Goal: Transaction & Acquisition: Purchase product/service

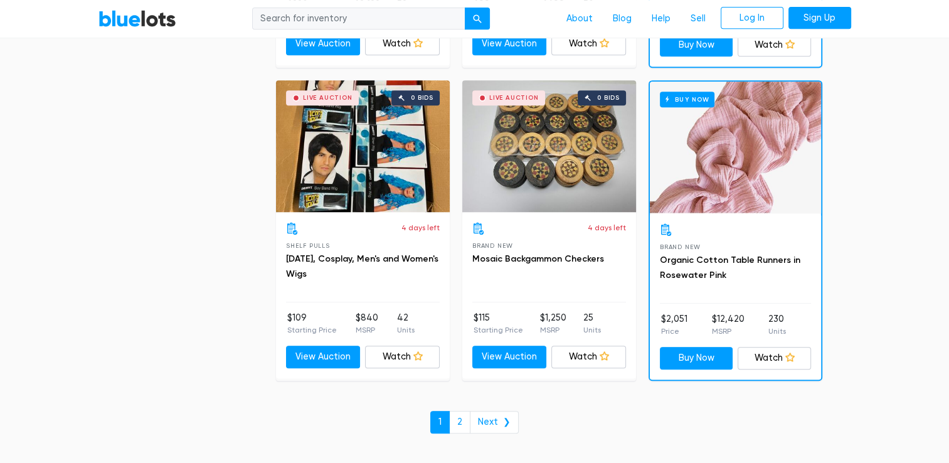
scroll to position [5305, 0]
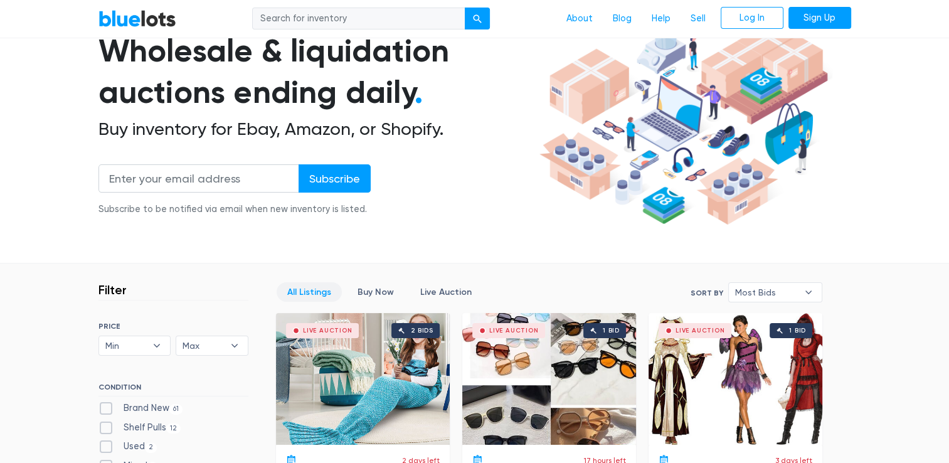
scroll to position [112, 0]
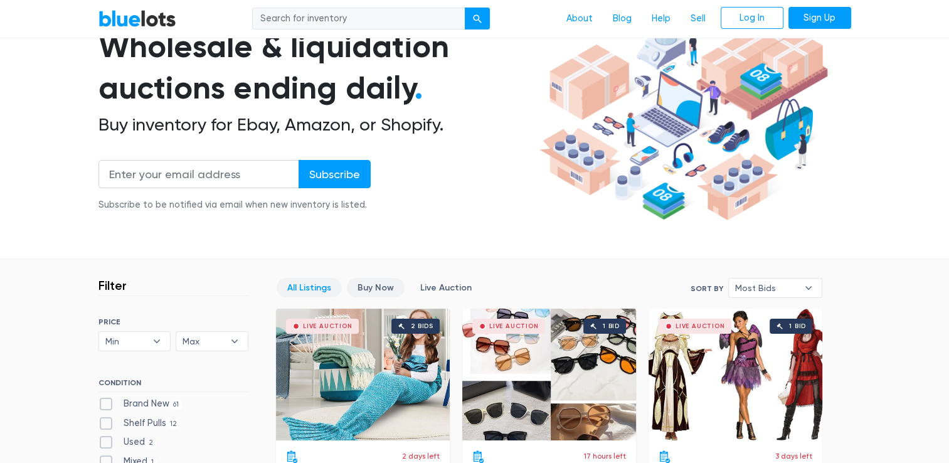
click at [380, 285] on link "Buy Now" at bounding box center [376, 287] width 58 height 19
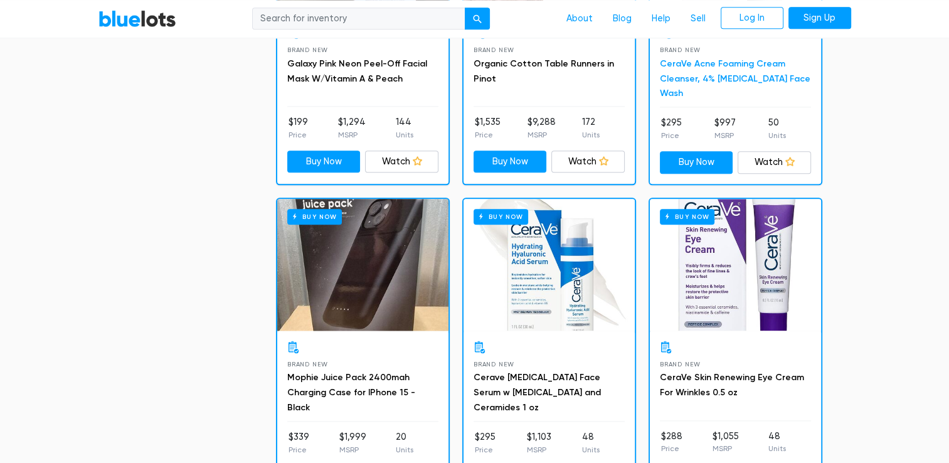
scroll to position [1476, 0]
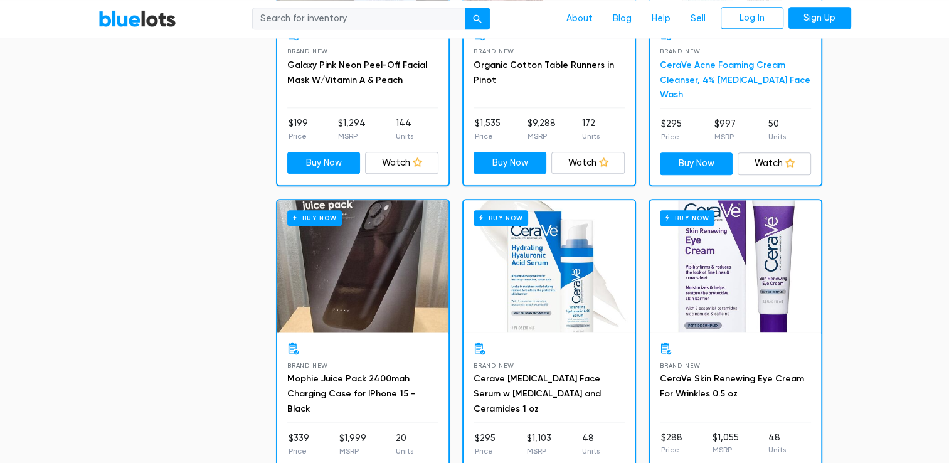
click at [748, 74] on link "CeraVe Acne Foaming Cream Cleanser, 4% [MEDICAL_DATA] Face Wash" at bounding box center [735, 80] width 151 height 41
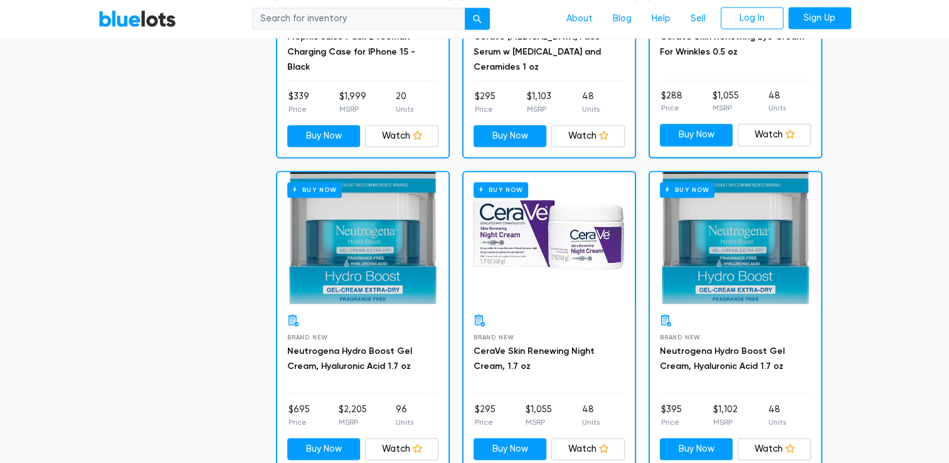
scroll to position [1819, 0]
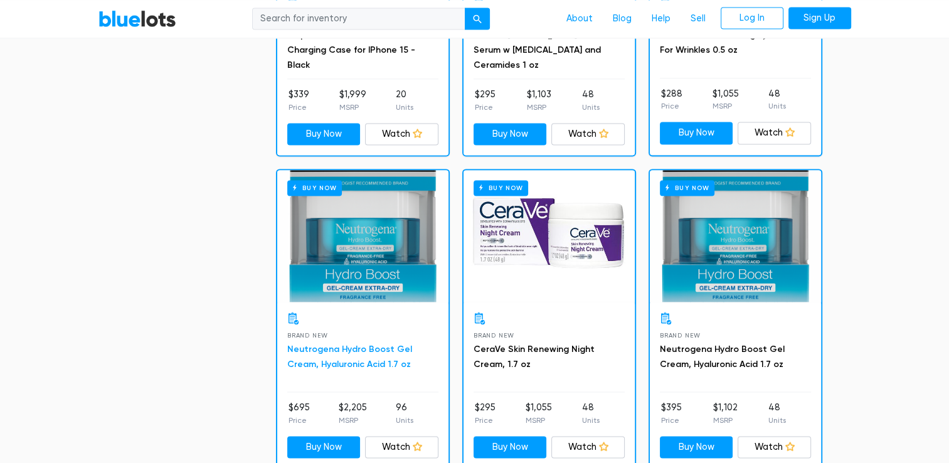
click at [383, 344] on link "Neutrogena Hydro Boost Gel Cream, Hyaluronic Acid 1.7 oz" at bounding box center [349, 357] width 125 height 26
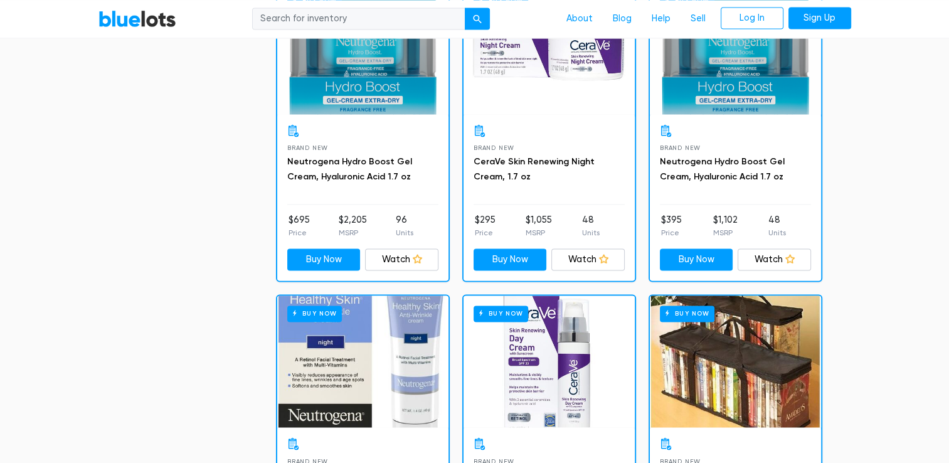
scroll to position [1873, 0]
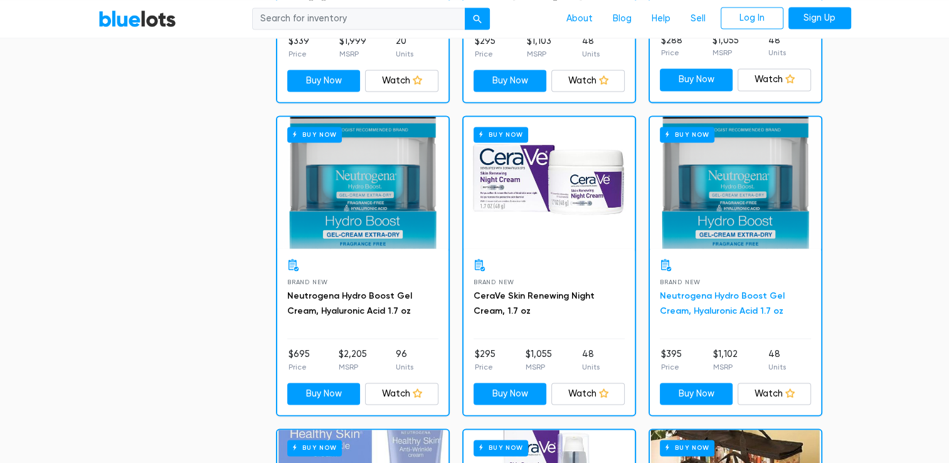
click at [695, 304] on link "Neutrogena Hydro Boost Gel Cream, Hyaluronic Acid 1.7 oz" at bounding box center [722, 303] width 125 height 26
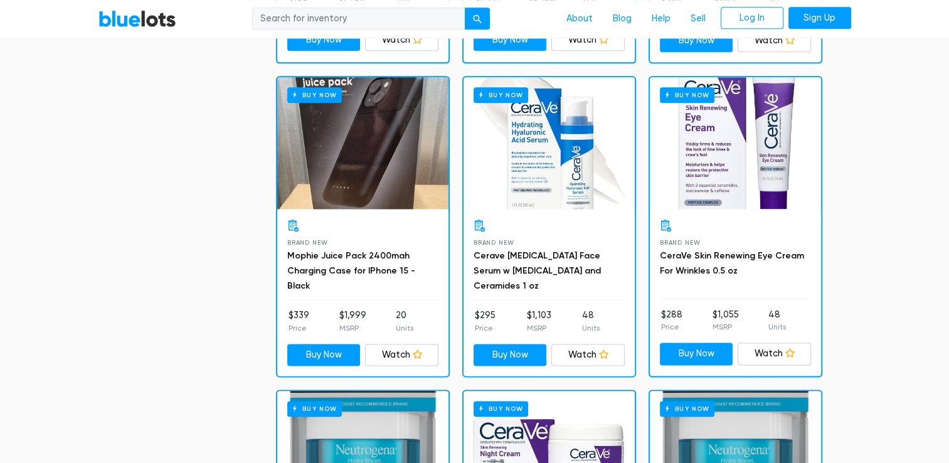
scroll to position [1583, 0]
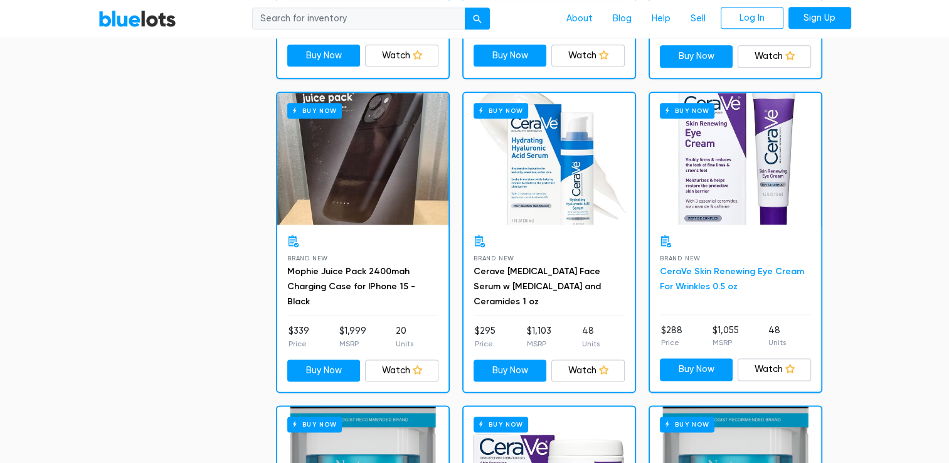
click at [755, 266] on link "CeraVe Skin Renewing Eye Cream For Wrinkles 0.5 oz" at bounding box center [732, 279] width 144 height 26
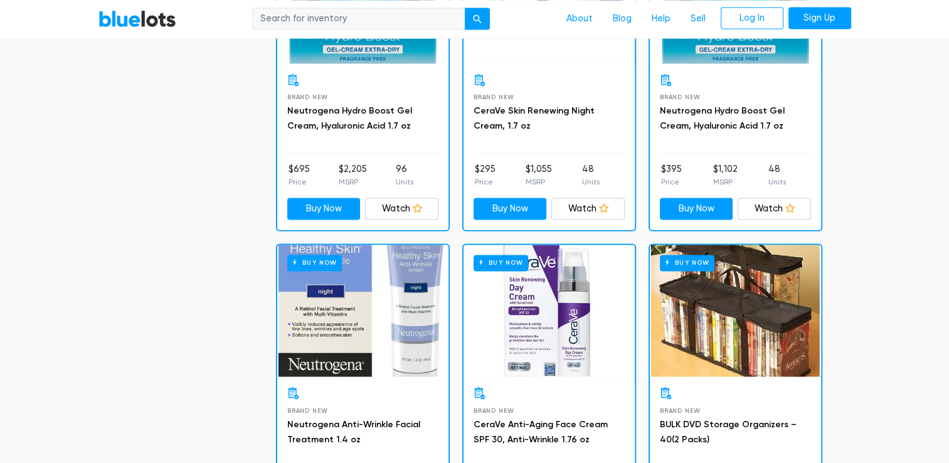
scroll to position [2171, 0]
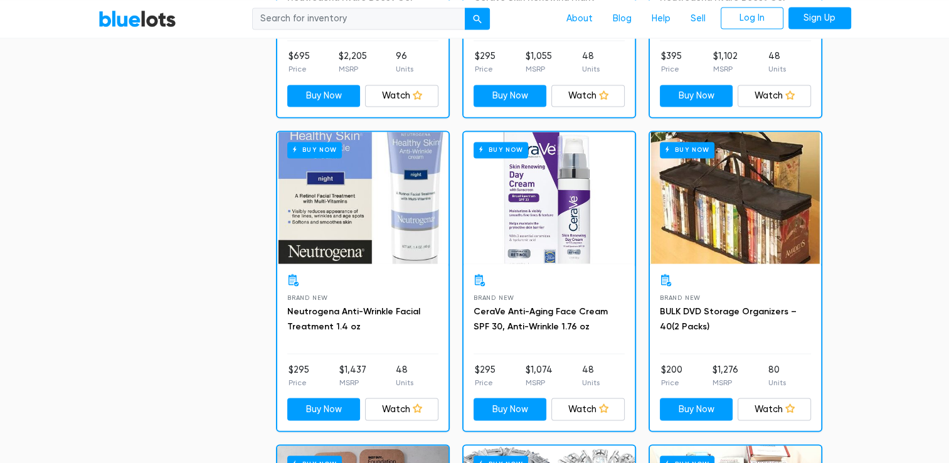
click at [555, 312] on h3 "CeraVe Anti-Aging Face Cream SPF 30, Anti-Wrinkle 1.76 oz" at bounding box center [549, 319] width 151 height 30
click at [551, 308] on link "CeraVe Anti-Aging Face Cream SPF 30, Anti-Wrinkle 1.76 oz" at bounding box center [541, 319] width 134 height 26
click at [514, 319] on link "CeraVe Anti-Aging Face Cream SPF 30, Anti-Wrinkle 1.76 oz" at bounding box center [541, 319] width 134 height 26
click at [351, 306] on link "Neutrogena Anti-Wrinkle Facial Treatment 1.4 oz" at bounding box center [353, 319] width 133 height 26
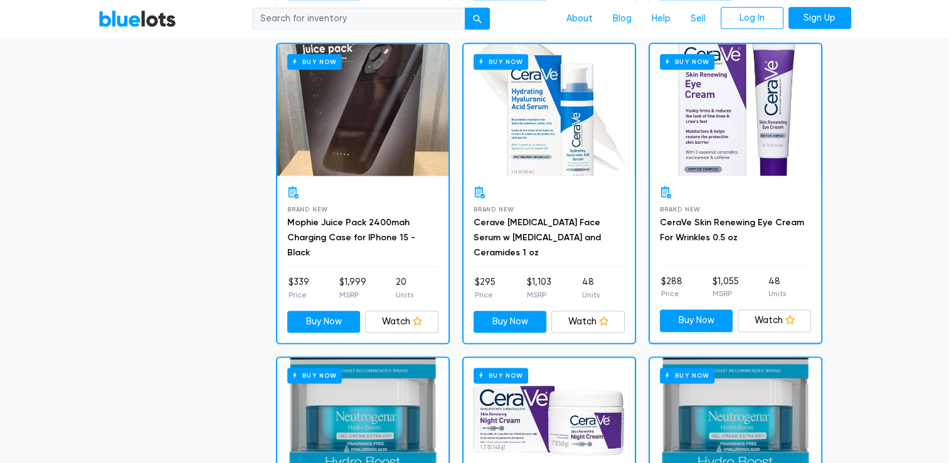
scroll to position [1631, 0]
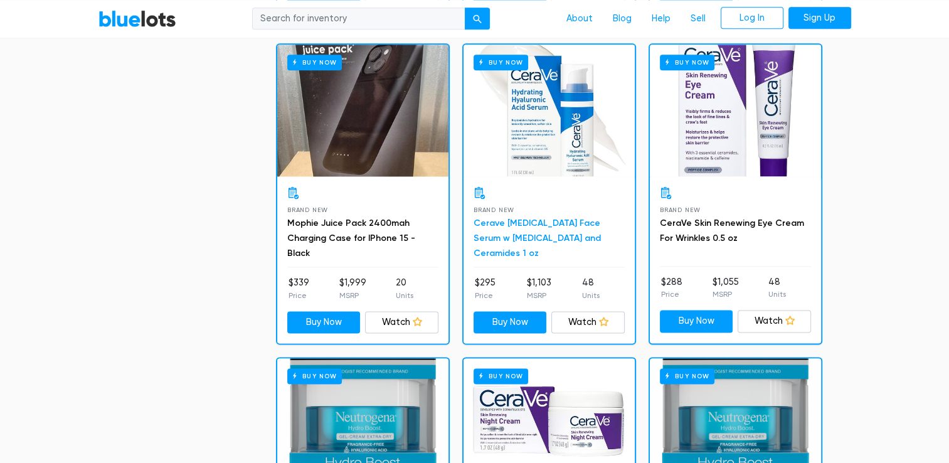
click at [583, 218] on link "Cerave Hyaluronic Acid Face Serum w Vitamin B5 and Ceramides 1 oz" at bounding box center [537, 238] width 127 height 41
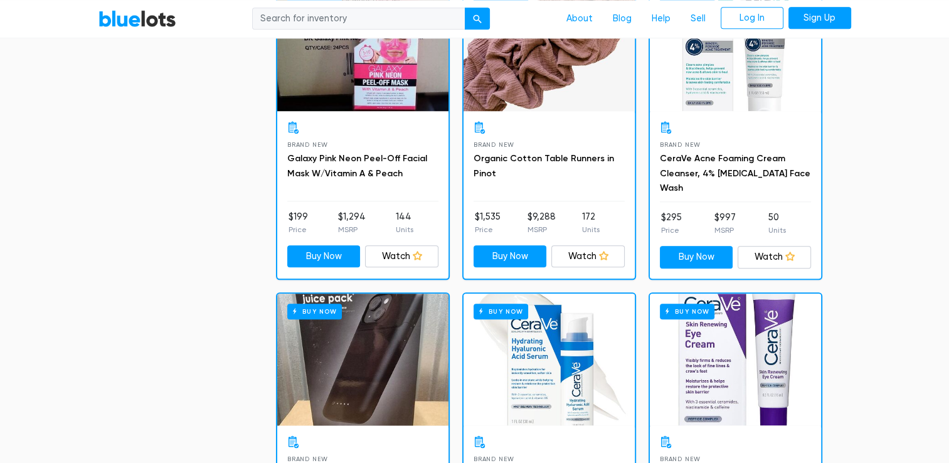
scroll to position [1381, 0]
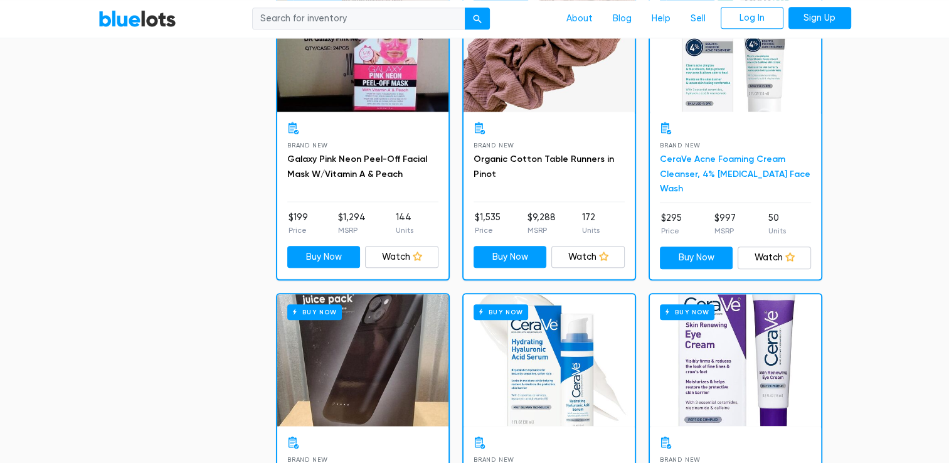
click at [715, 171] on link "CeraVe Acne Foaming Cream Cleanser, 4% [MEDICAL_DATA] Face Wash" at bounding box center [735, 174] width 151 height 41
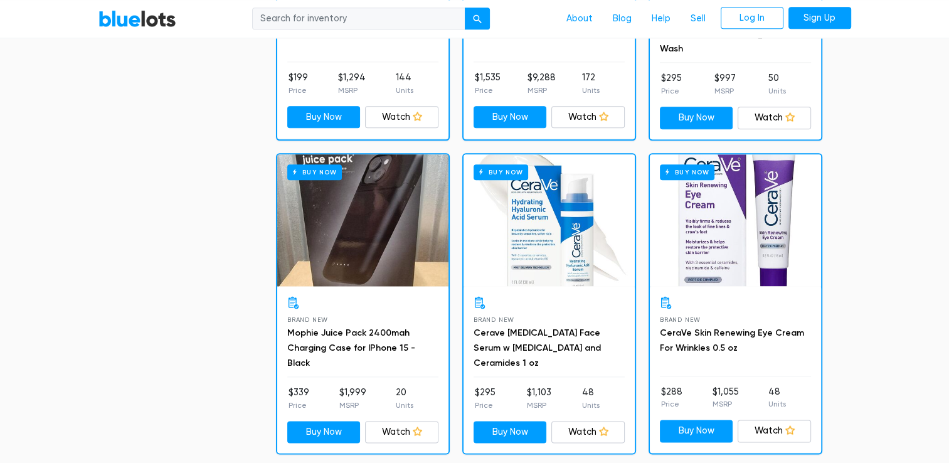
scroll to position [1520, 0]
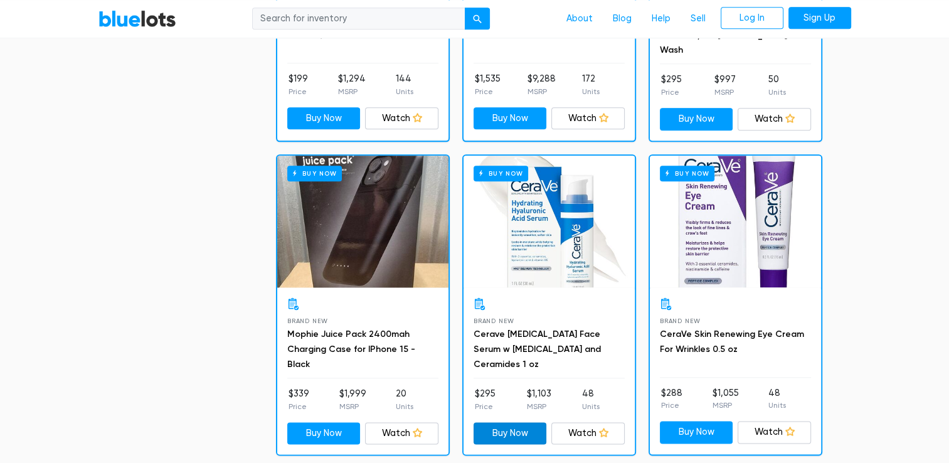
click at [517, 422] on link "Buy Now" at bounding box center [510, 433] width 73 height 23
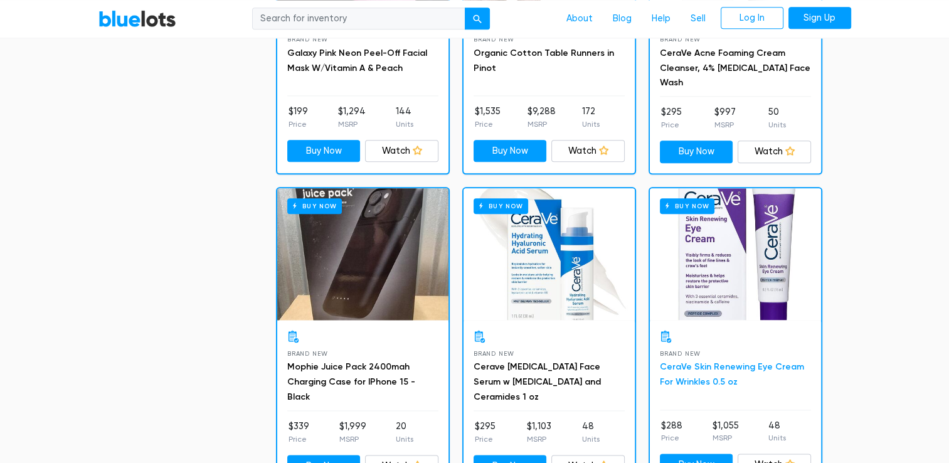
scroll to position [1572, 0]
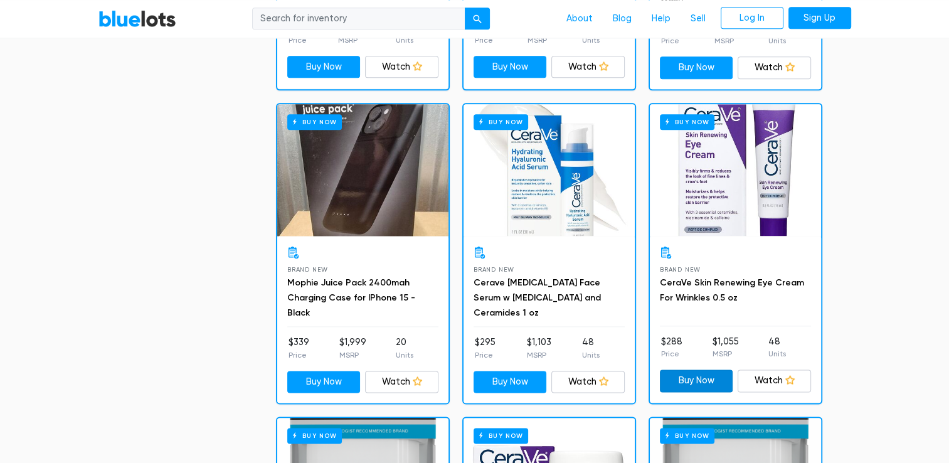
click at [691, 376] on link "Buy Now" at bounding box center [696, 381] width 73 height 23
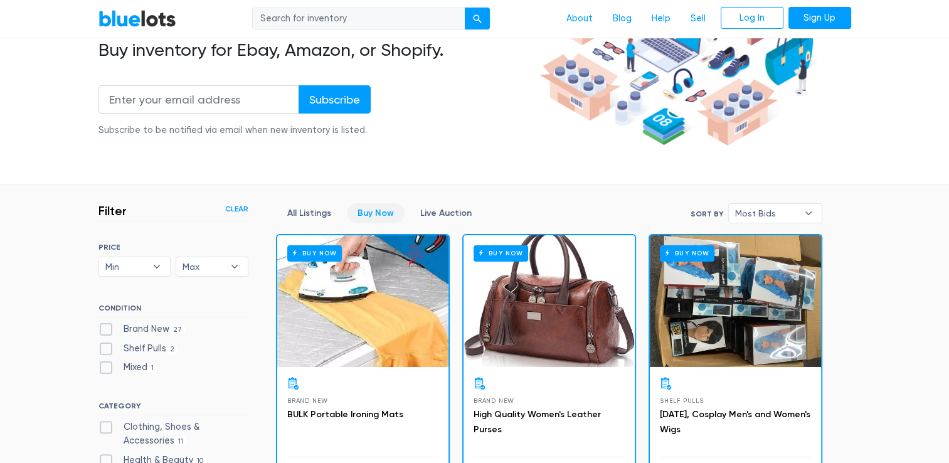
scroll to position [164, 0]
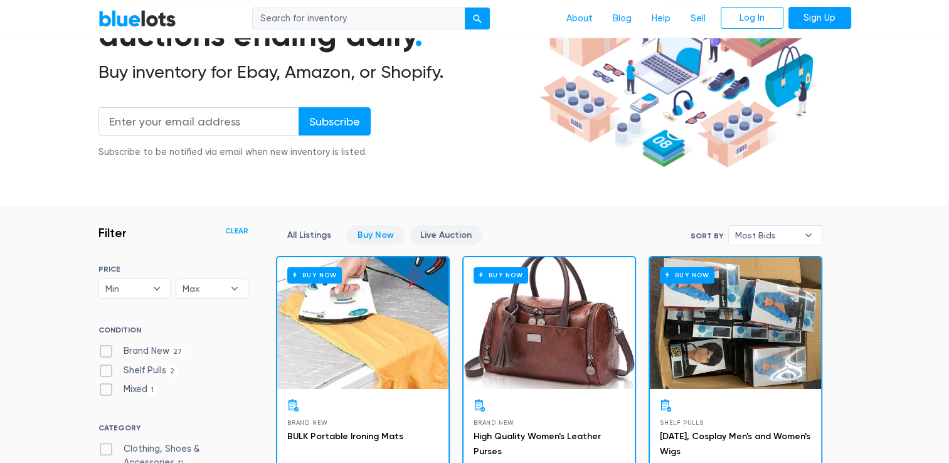
click at [415, 235] on link "Live Auction" at bounding box center [446, 234] width 73 height 19
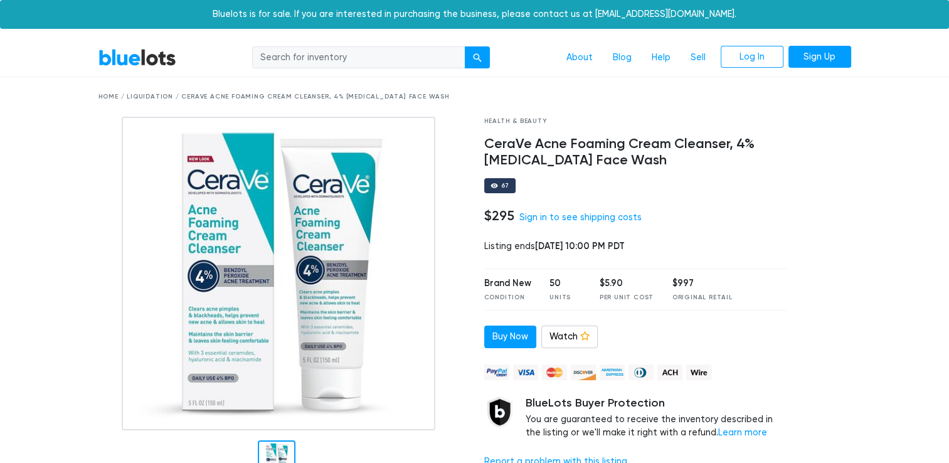
click at [624, 192] on div "67" at bounding box center [635, 185] width 303 height 15
click at [745, 53] on link "Log In" at bounding box center [752, 57] width 63 height 23
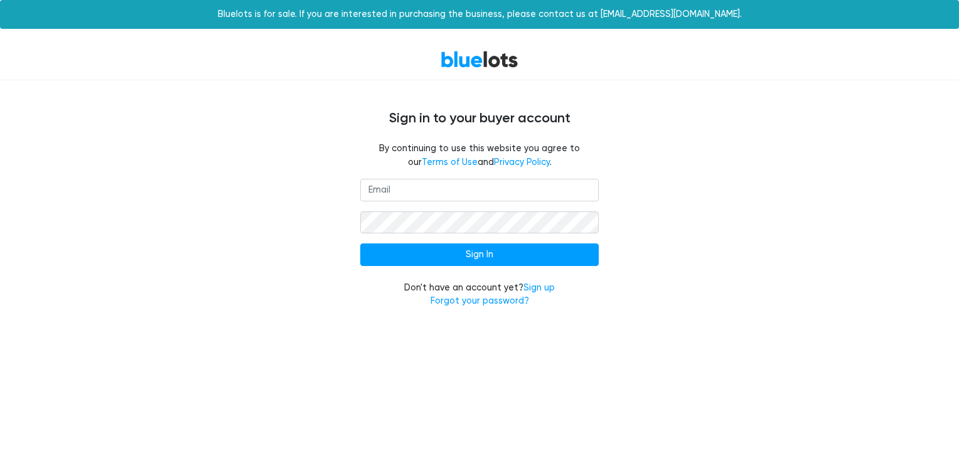
click at [467, 190] on input "email" at bounding box center [479, 190] width 238 height 23
type input "zsukhy13@gmail.com"
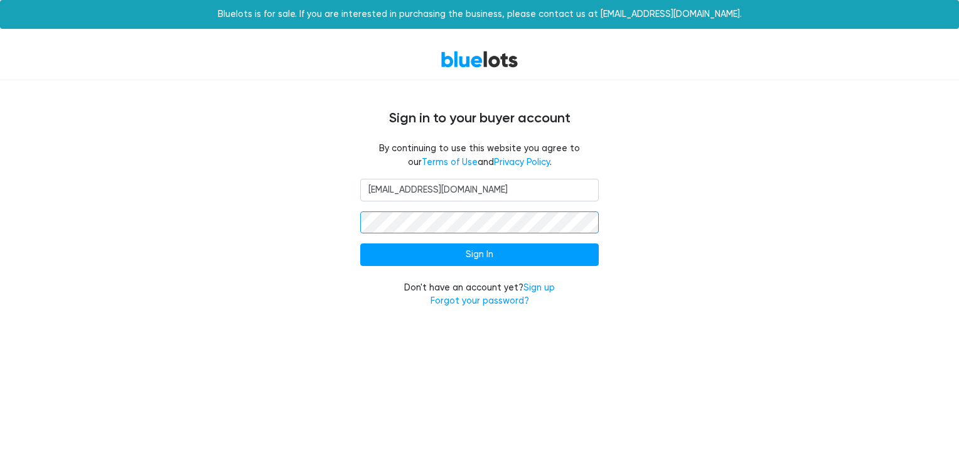
click at [360, 243] on input "Sign In" at bounding box center [479, 254] width 238 height 23
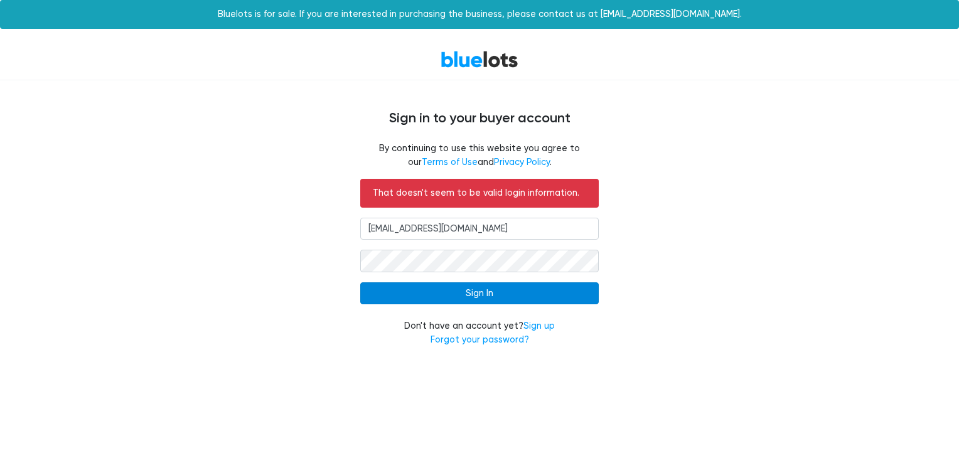
click at [555, 300] on input "Sign In" at bounding box center [479, 293] width 238 height 23
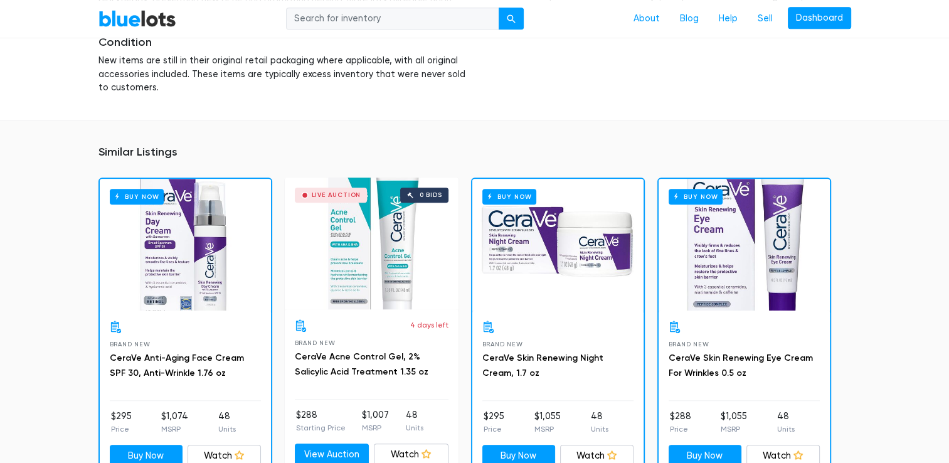
scroll to position [823, 0]
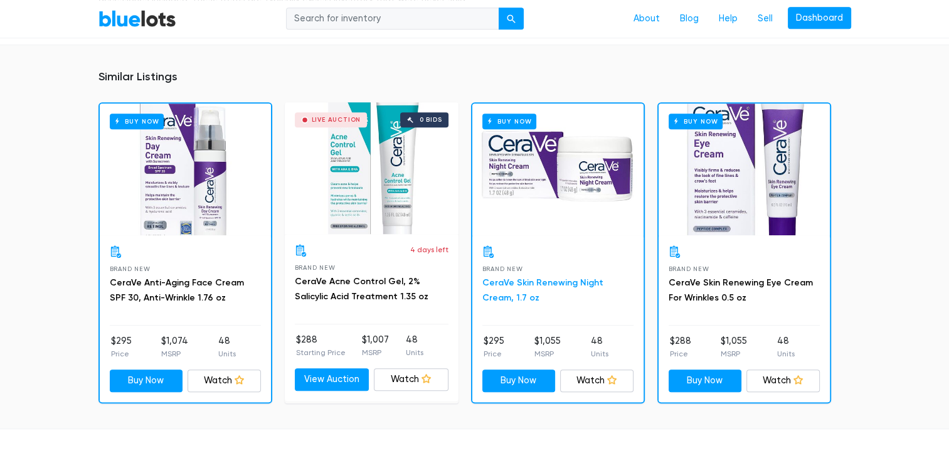
click at [556, 277] on link "CeraVe Skin Renewing Night Cream, 1.7 oz" at bounding box center [542, 290] width 121 height 26
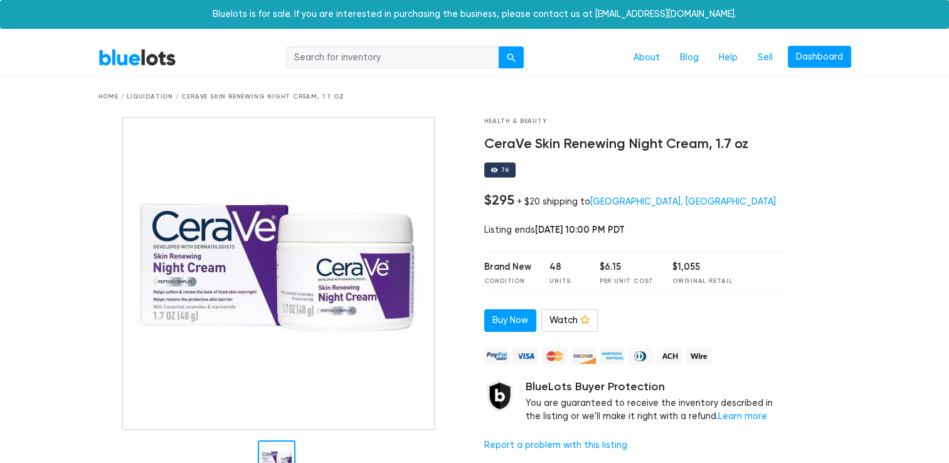
scroll to position [98, 0]
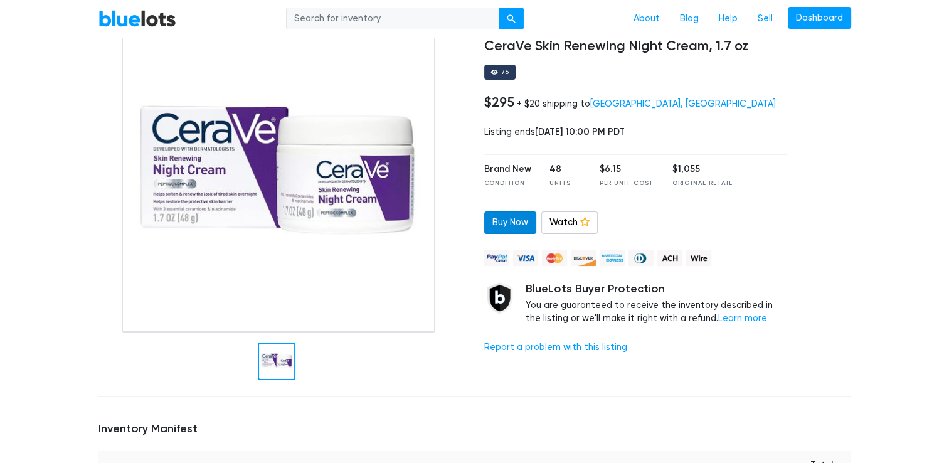
click at [506, 227] on link "Buy Now" at bounding box center [510, 222] width 52 height 23
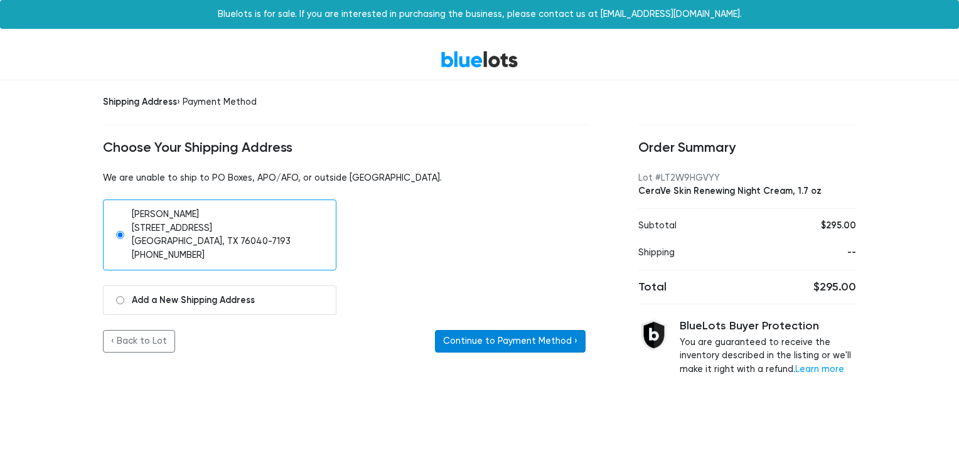
click at [517, 341] on button "Continue to Payment Method ›" at bounding box center [510, 341] width 151 height 23
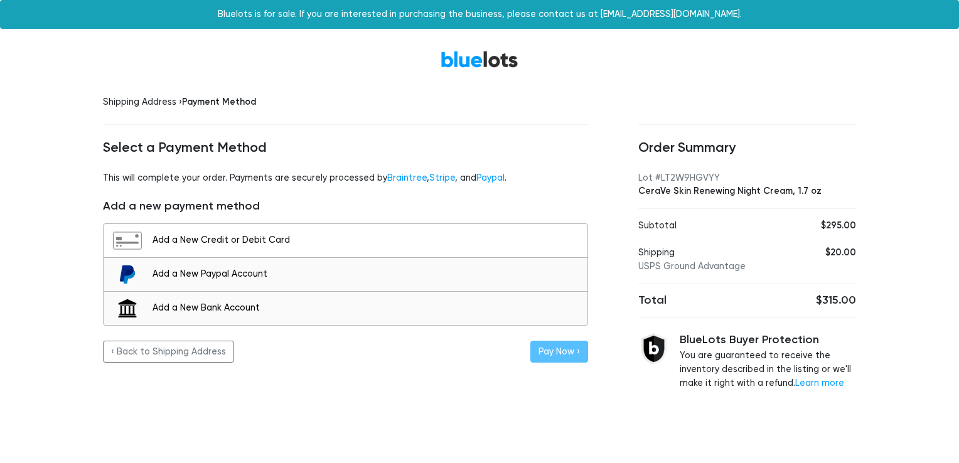
click at [344, 244] on div "Add a New Credit or Debit Card" at bounding box center [366, 240] width 428 height 14
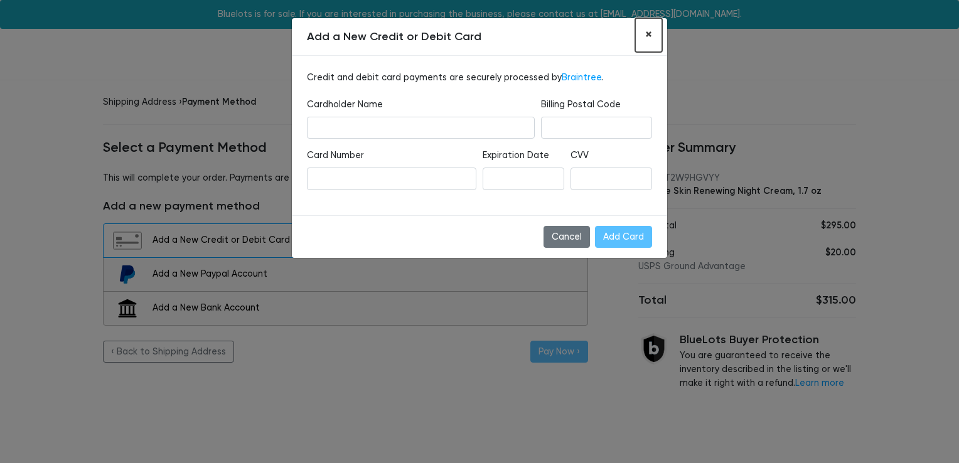
click at [647, 36] on span "×" at bounding box center [648, 34] width 7 height 16
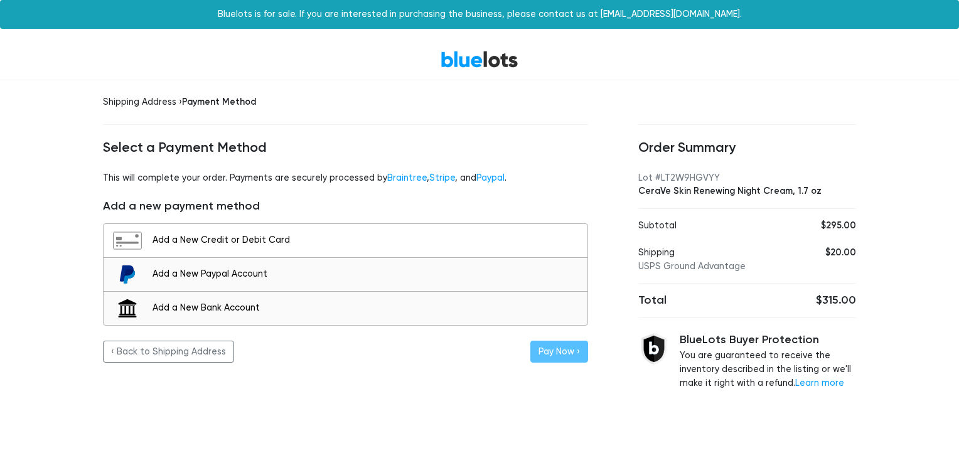
click at [539, 244] on div "Add a New Credit or Debit Card" at bounding box center [366, 240] width 428 height 14
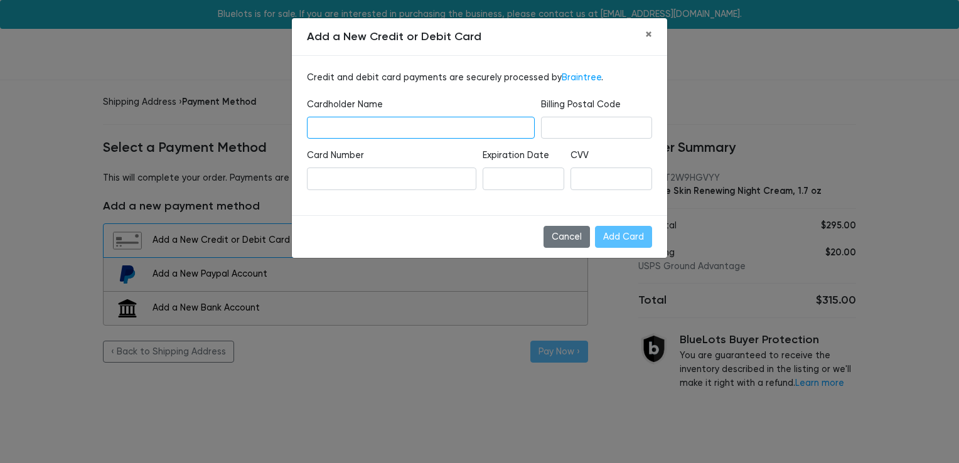
click at [474, 122] on input "text" at bounding box center [421, 128] width 228 height 23
type input "[PERSON_NAME]"
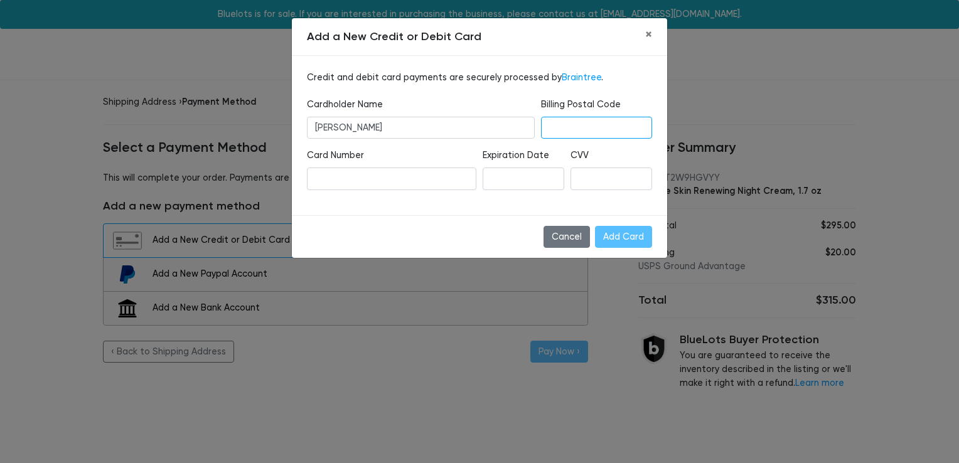
click at [364, 188] on div at bounding box center [391, 179] width 169 height 23
click at [444, 162] on div "Card Number" at bounding box center [391, 169] width 169 height 41
click at [545, 189] on div at bounding box center [523, 179] width 82 height 23
click at [617, 235] on input "Add Card" at bounding box center [623, 237] width 57 height 23
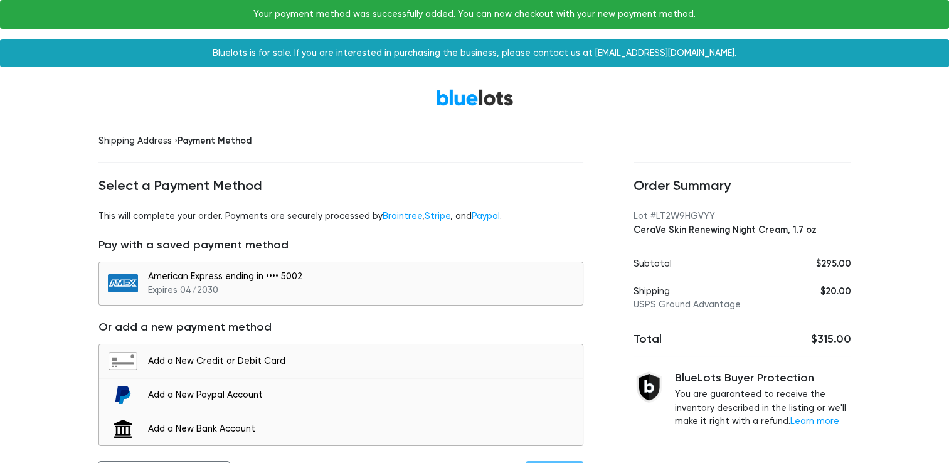
scroll to position [34, 0]
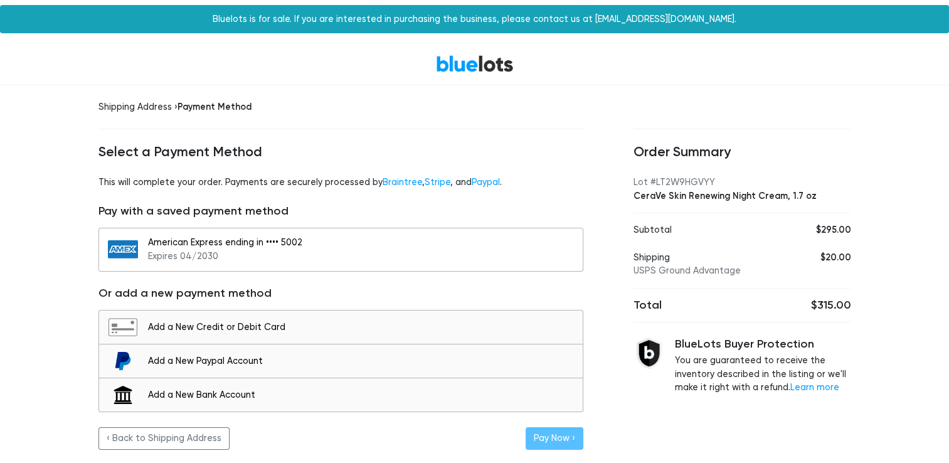
click at [471, 238] on div "American Express ending in •••• 5002 Expires 04/2030" at bounding box center [362, 249] width 428 height 27
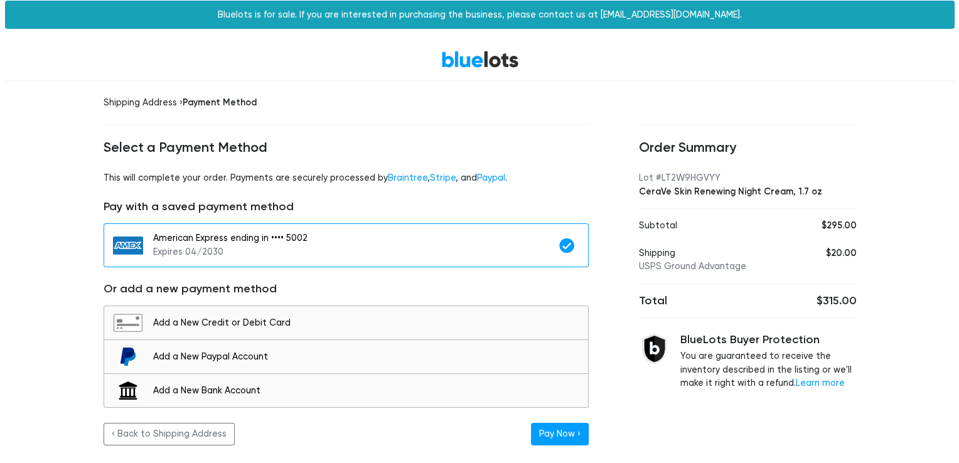
scroll to position [0, 0]
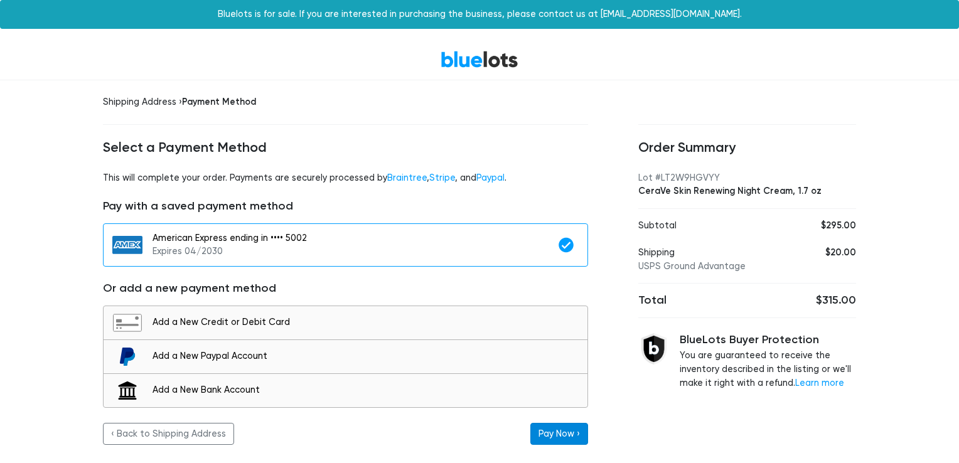
click at [552, 424] on button "Pay Now ›" at bounding box center [559, 434] width 58 height 23
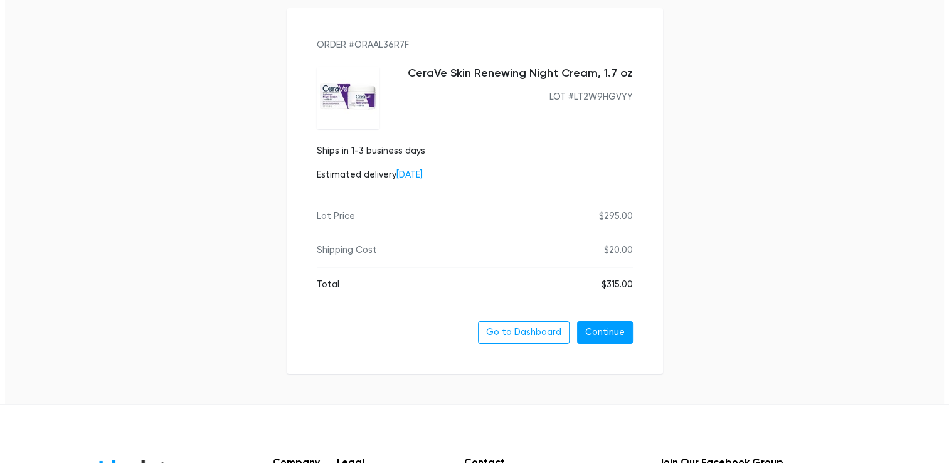
scroll to position [146, 0]
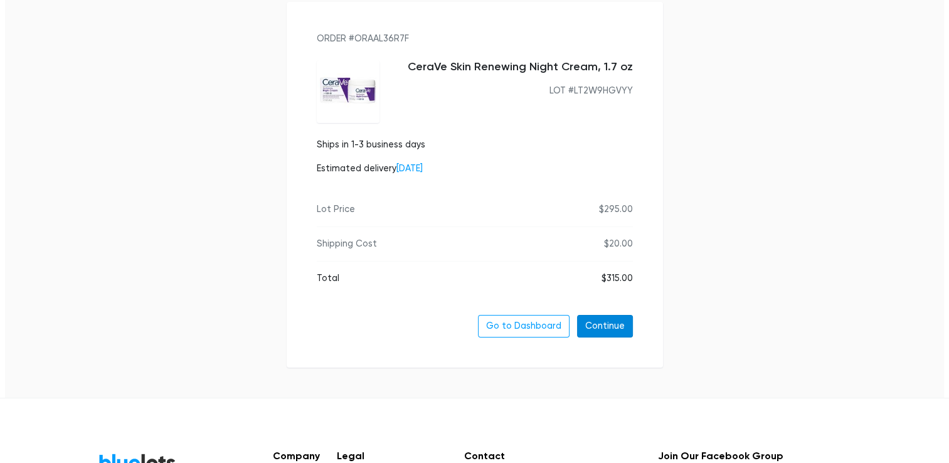
click at [598, 330] on link "Continue" at bounding box center [605, 326] width 56 height 23
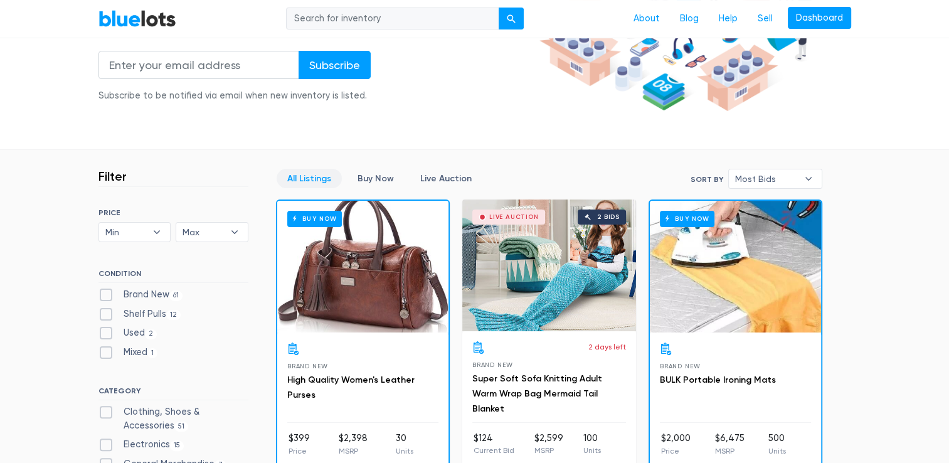
scroll to position [266, 0]
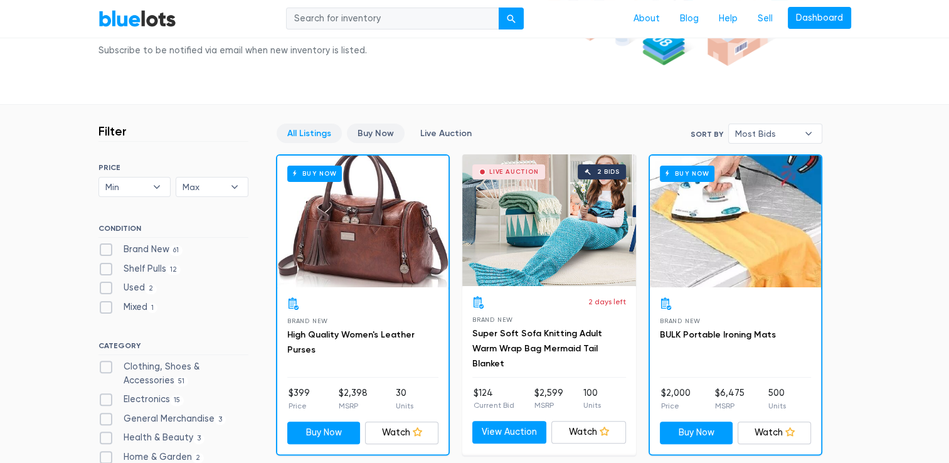
click at [376, 131] on link "Buy Now" at bounding box center [376, 133] width 58 height 19
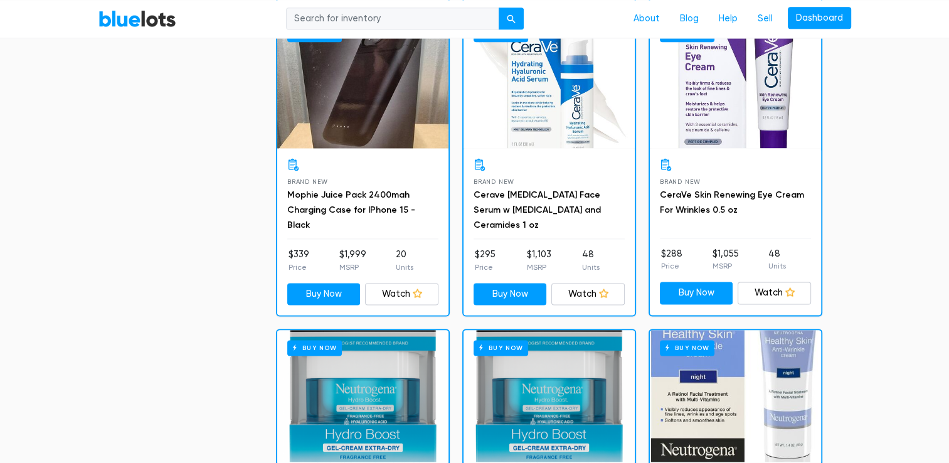
scroll to position [1644, 0]
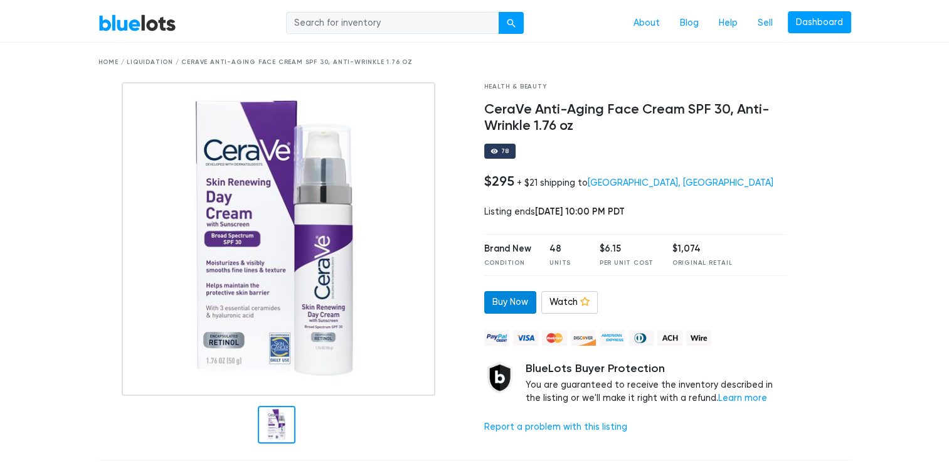
click at [519, 301] on link "Buy Now" at bounding box center [510, 302] width 52 height 23
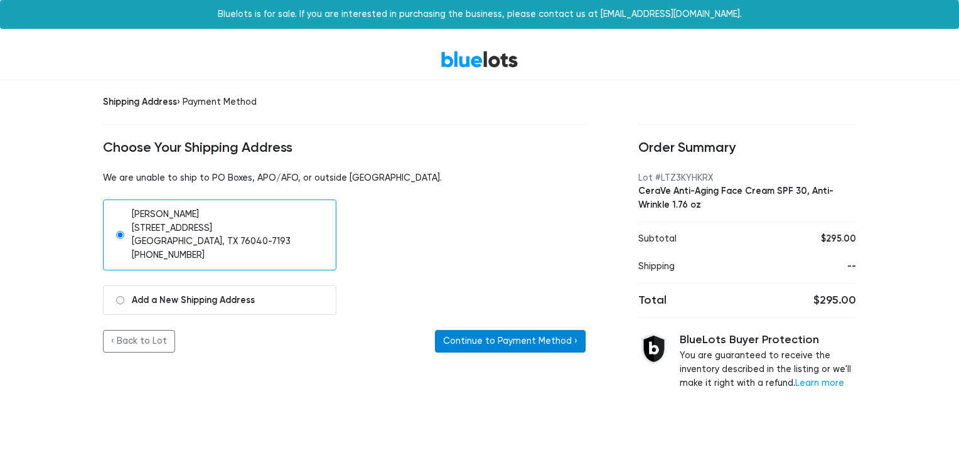
click at [514, 338] on button "Continue to Payment Method ›" at bounding box center [510, 341] width 151 height 23
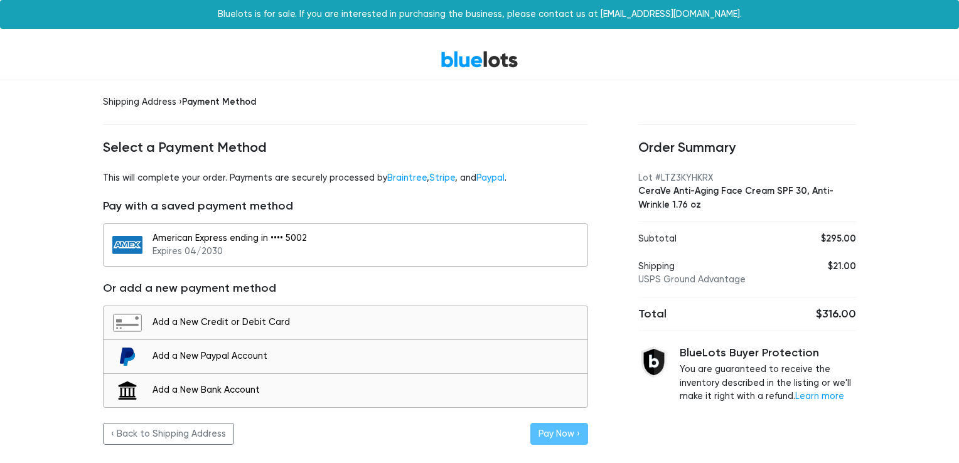
click at [492, 248] on div "American Express ending in •••• 5002 Expires 04/2030" at bounding box center [366, 244] width 428 height 27
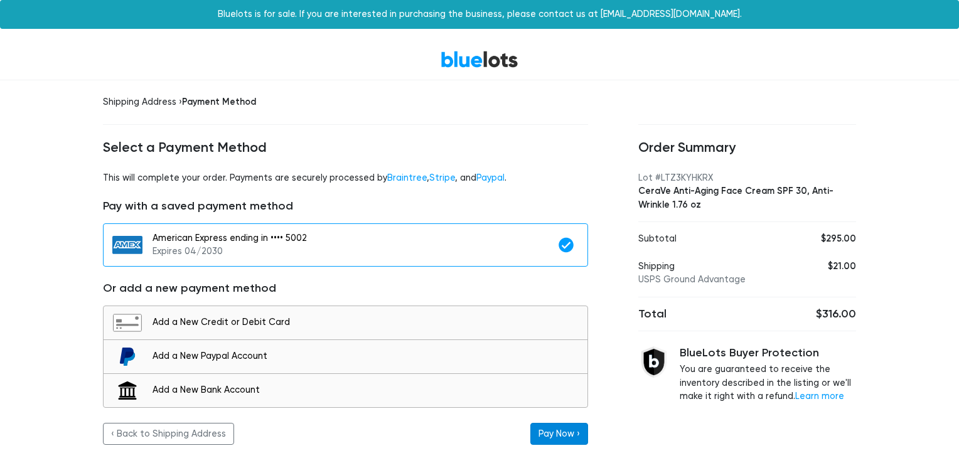
click at [572, 428] on button "Pay Now ›" at bounding box center [559, 434] width 58 height 23
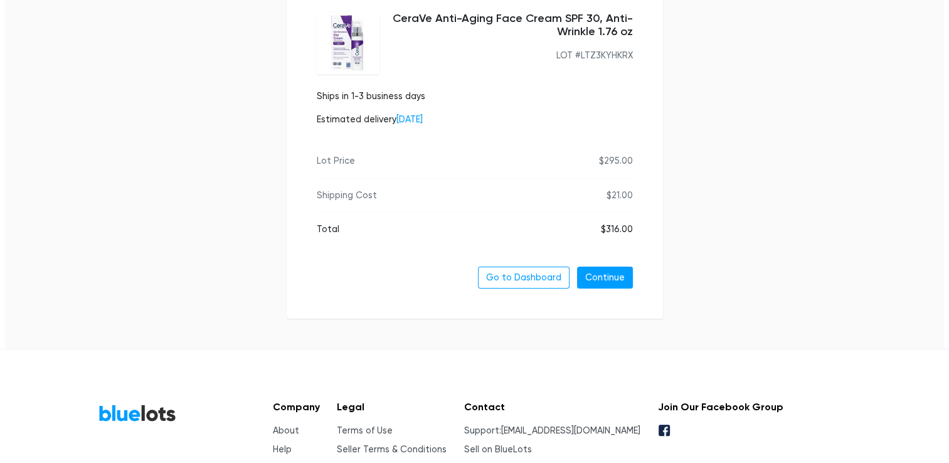
scroll to position [188, 0]
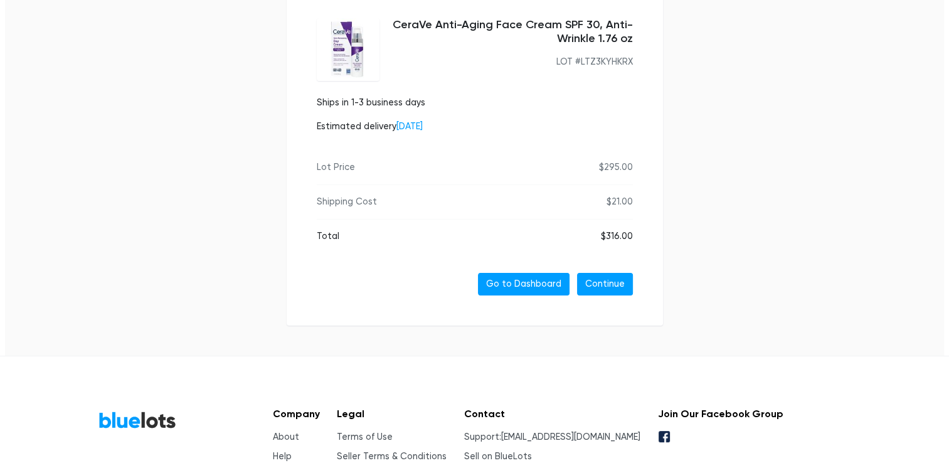
click at [509, 277] on link "Go to Dashboard" at bounding box center [524, 284] width 92 height 23
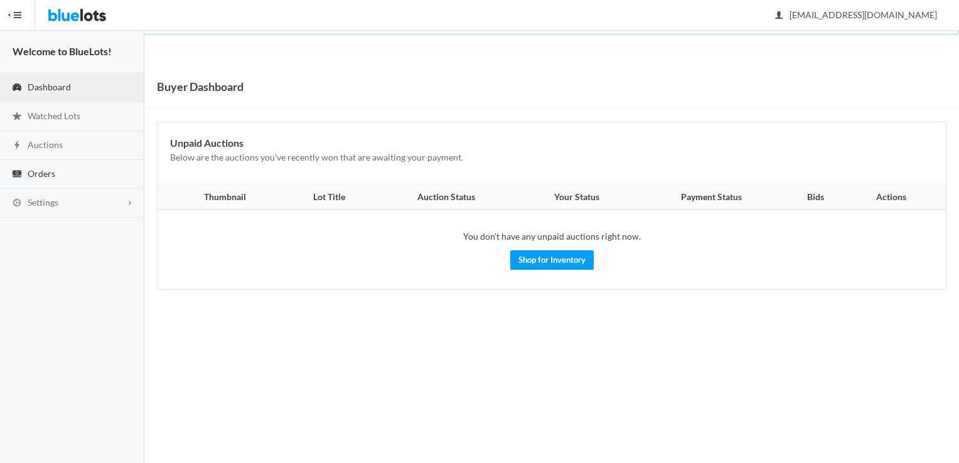
click at [78, 173] on link "Orders" at bounding box center [72, 174] width 144 height 29
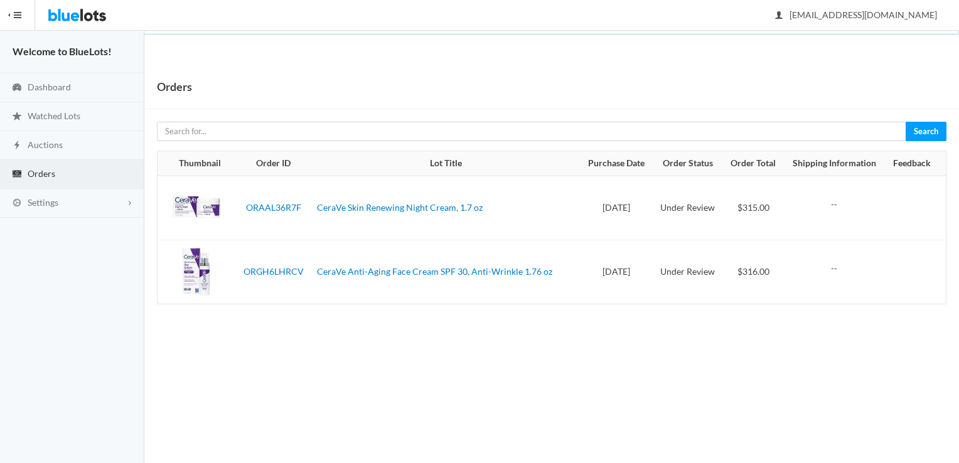
click at [684, 205] on td "Under Review" at bounding box center [687, 208] width 70 height 65
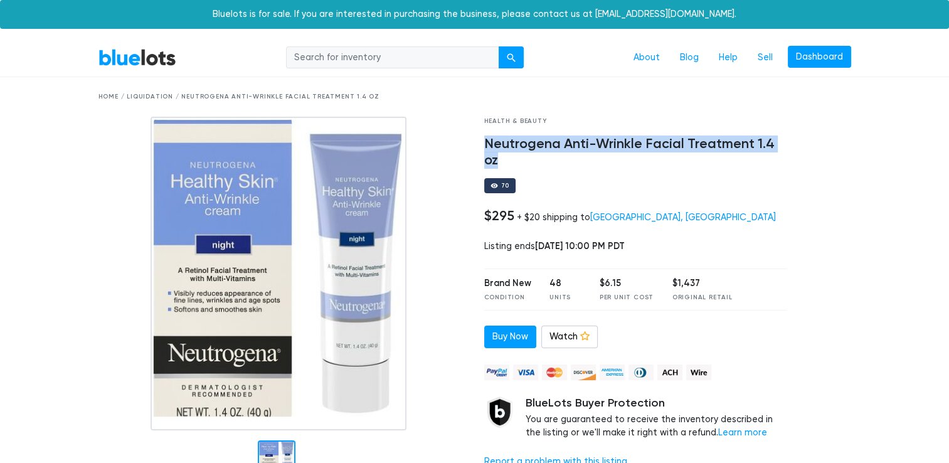
drag, startPoint x: 507, startPoint y: 157, endPoint x: 481, endPoint y: 141, distance: 30.7
click at [481, 141] on div "Health & Beauty Neutrogena Anti-Wrinkle Facial Treatment 1.4 oz 70 $295 + $20 s…" at bounding box center [636, 301] width 322 height 368
drag, startPoint x: 481, startPoint y: 141, endPoint x: 497, endPoint y: 145, distance: 16.7
copy h4 "Neutrogena Anti-Wrinkle Facial Treatment 1.4 oz"
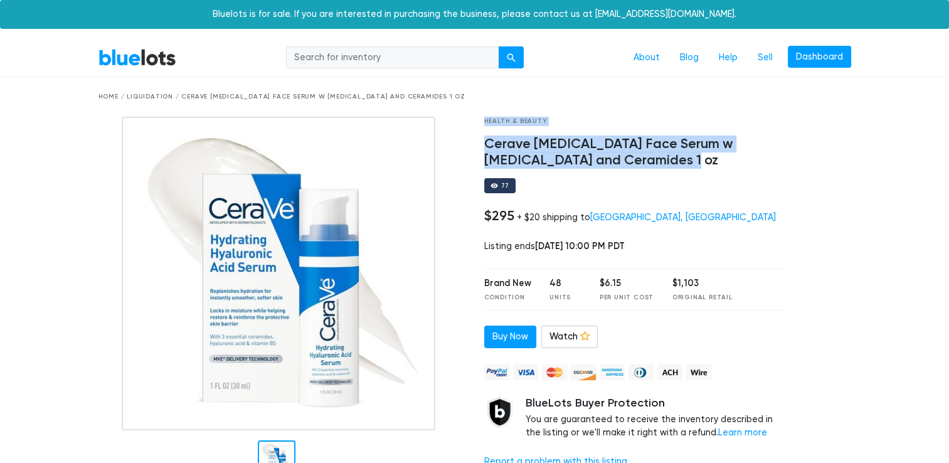
drag, startPoint x: 627, startPoint y: 157, endPoint x: 474, endPoint y: 130, distance: 156.0
click at [474, 130] on div "Health & Beauty Cerave [MEDICAL_DATA] Face Serum w [MEDICAL_DATA] and Ceramides…" at bounding box center [475, 301] width 772 height 368
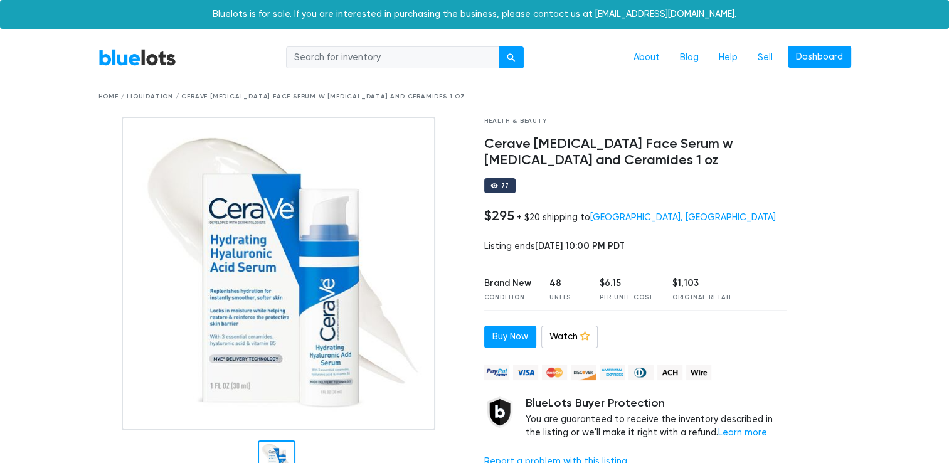
click at [671, 173] on div "Health & Beauty Cerave [MEDICAL_DATA] Face Serum w [MEDICAL_DATA] and Ceramides…" at bounding box center [636, 301] width 322 height 368
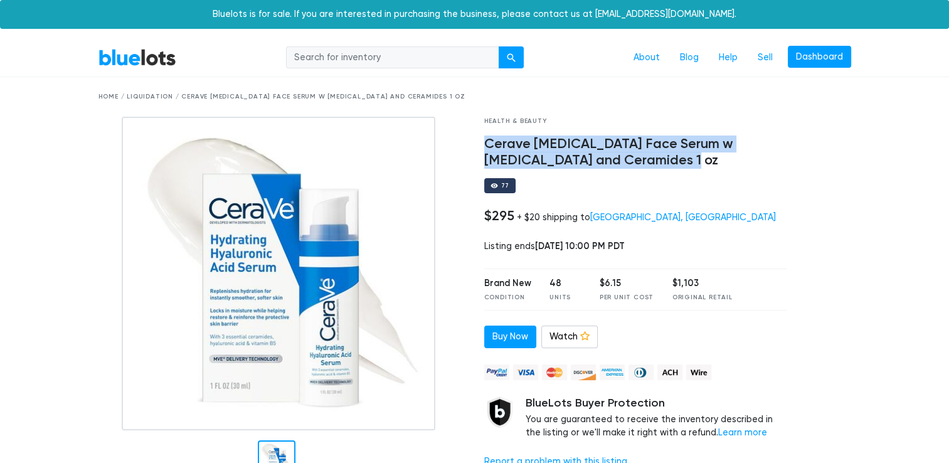
drag, startPoint x: 625, startPoint y: 158, endPoint x: 477, endPoint y: 142, distance: 148.3
click at [477, 142] on div "Health & Beauty Cerave [MEDICAL_DATA] Face Serum w [MEDICAL_DATA] and Ceramides…" at bounding box center [636, 301] width 322 height 368
drag, startPoint x: 477, startPoint y: 142, endPoint x: 518, endPoint y: 146, distance: 40.4
copy h4 "Cerave [MEDICAL_DATA] Face Serum w [MEDICAL_DATA] and Ceramides 1 oz"
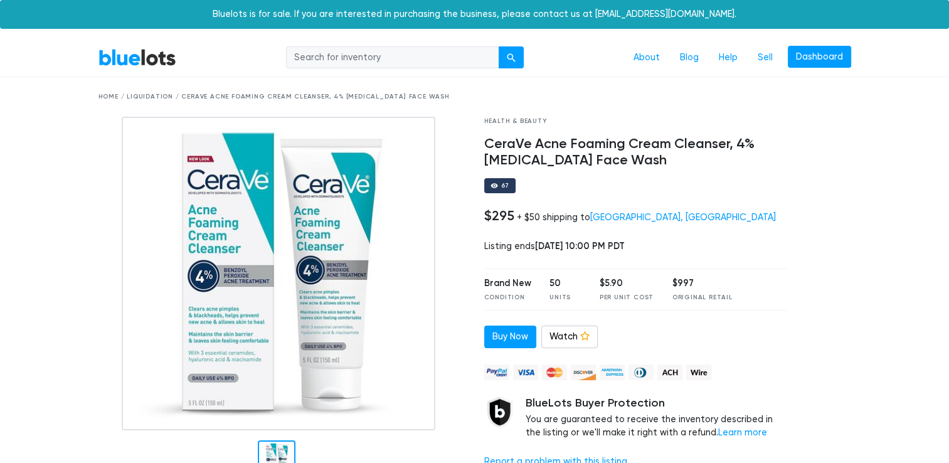
drag, startPoint x: 697, startPoint y: 167, endPoint x: 475, endPoint y: 137, distance: 224.1
click at [475, 137] on div "Health & Beauty CeraVe Acne Foaming Cream Cleanser, 4% Benzoyl Peroxide Face Wa…" at bounding box center [636, 301] width 322 height 368
copy h4 "CeraVe Acne Foaming Cream Cleanser, 4% Benzoyl Peroxide Face Wash"
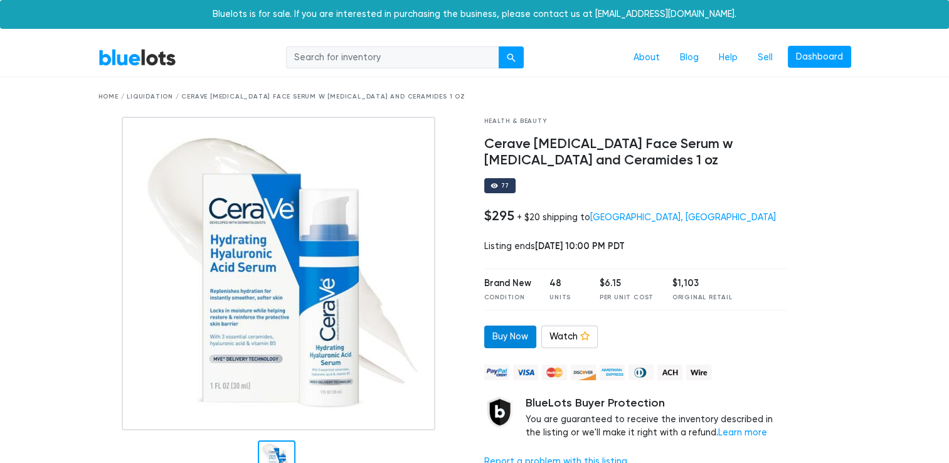
click at [507, 343] on link "Buy Now" at bounding box center [510, 337] width 52 height 23
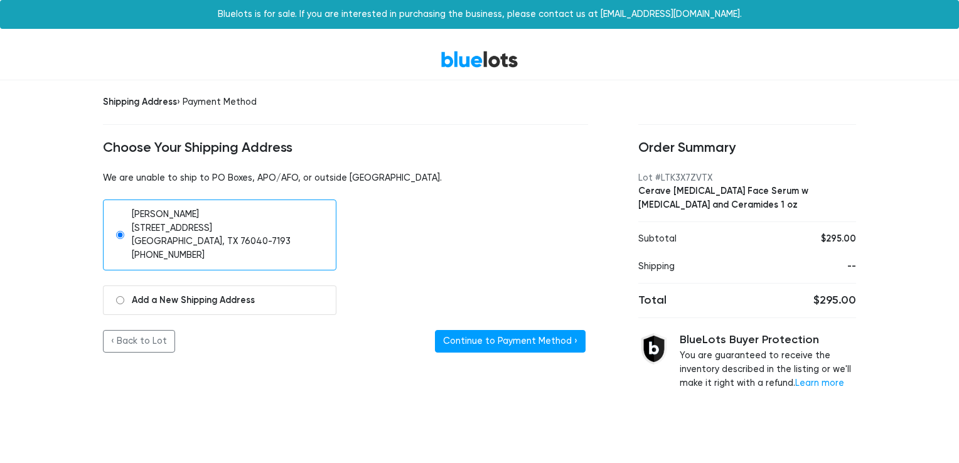
click at [507, 343] on button "Continue to Payment Method ›" at bounding box center [510, 341] width 151 height 23
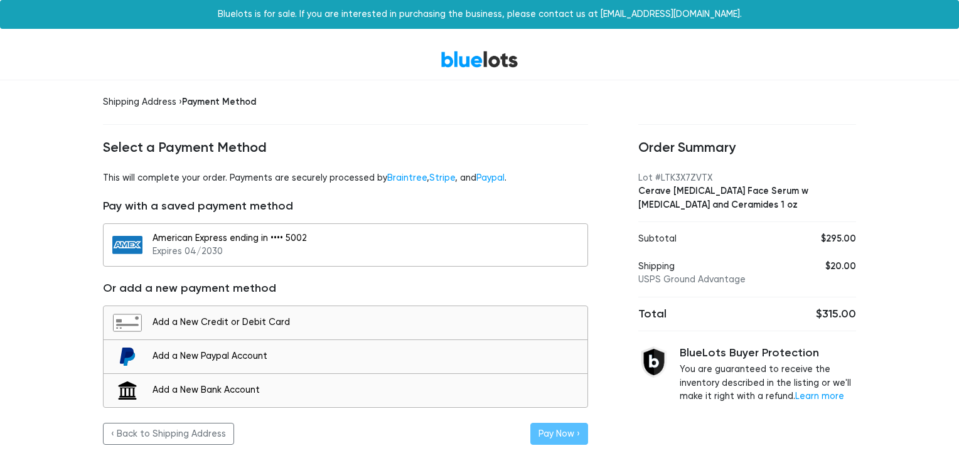
click at [523, 262] on button "American Express ending in •••• 5002 Expires 04/2030" at bounding box center [345, 244] width 485 height 43
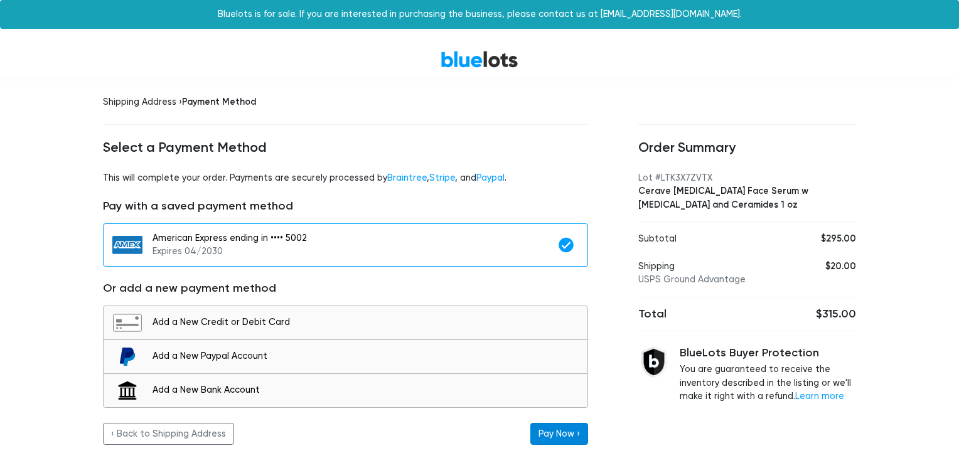
click at [557, 434] on button "Pay Now ›" at bounding box center [559, 434] width 58 height 23
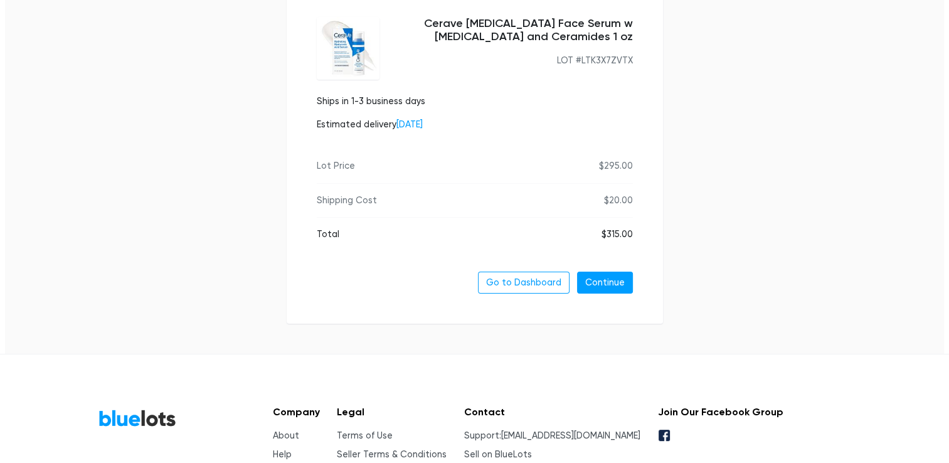
scroll to position [256, 0]
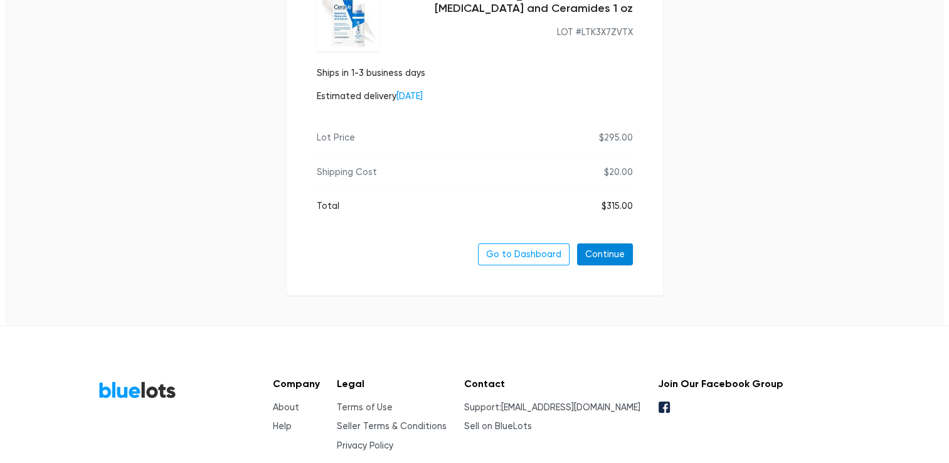
click at [624, 254] on link "Continue" at bounding box center [605, 254] width 56 height 23
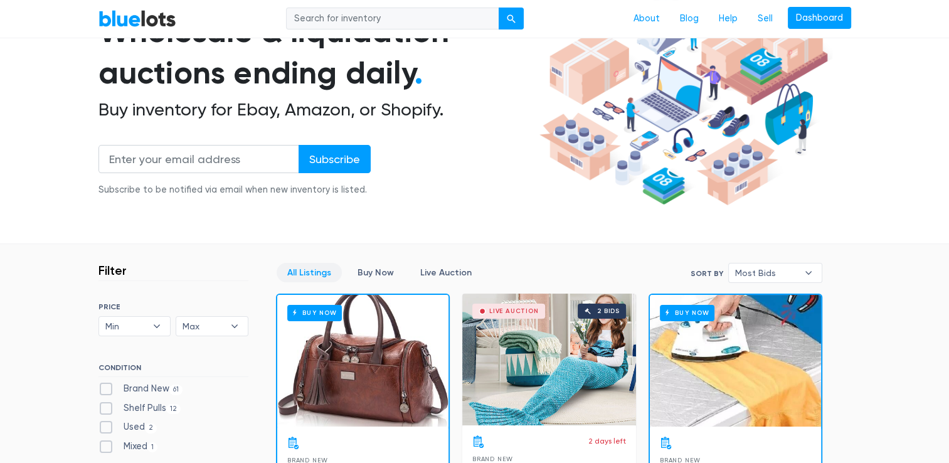
scroll to position [152, 0]
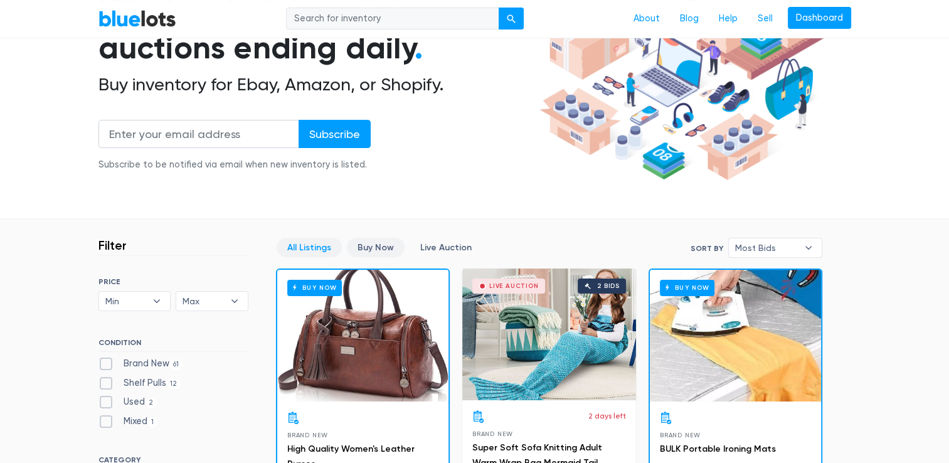
click at [388, 242] on link "Buy Now" at bounding box center [376, 247] width 58 height 19
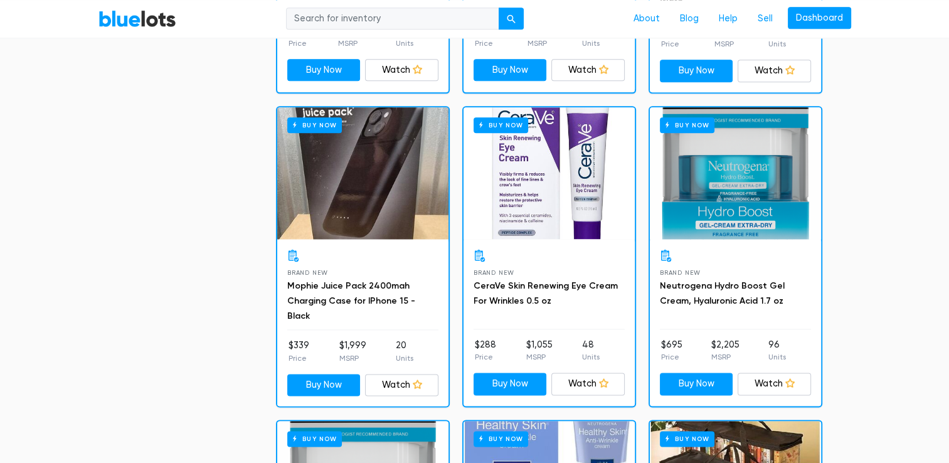
scroll to position [1568, 0]
click at [541, 280] on link "CeraVe Skin Renewing Eye Cream For Wrinkles 0.5 oz" at bounding box center [546, 293] width 144 height 26
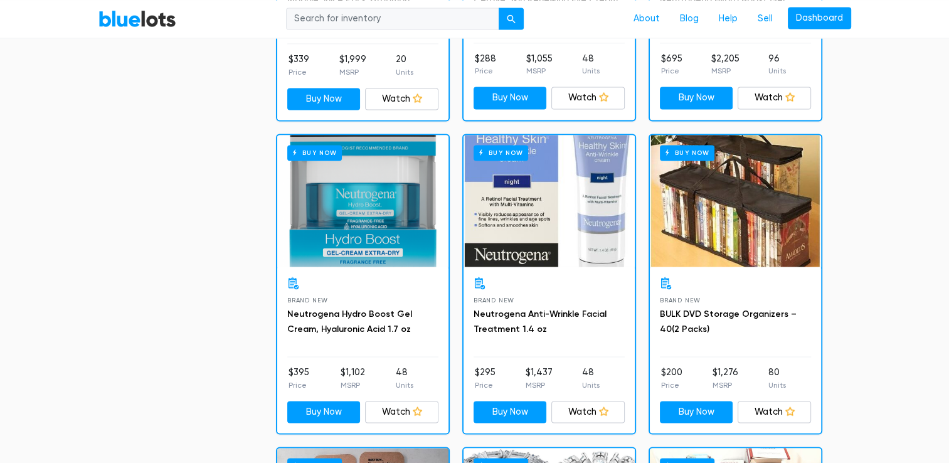
scroll to position [1854, 0]
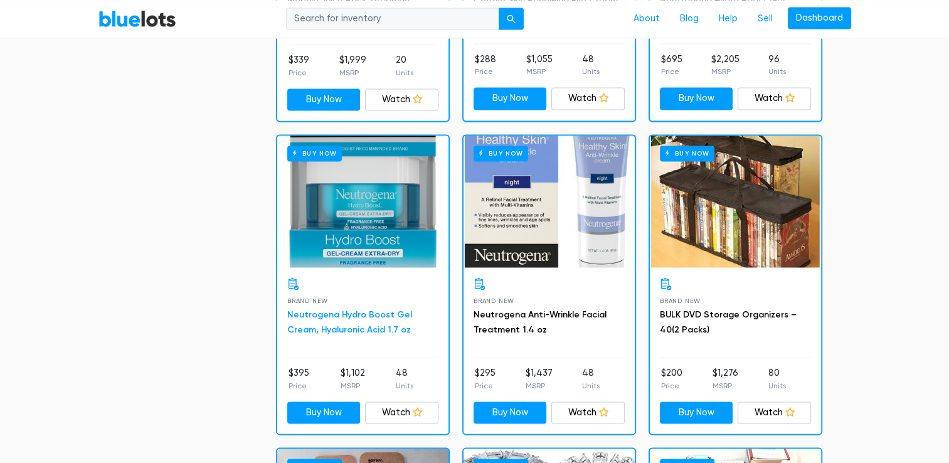
click at [363, 321] on link "Neutrogena Hydro Boost Gel Cream, Hyaluronic Acid 1.7 oz" at bounding box center [349, 322] width 125 height 26
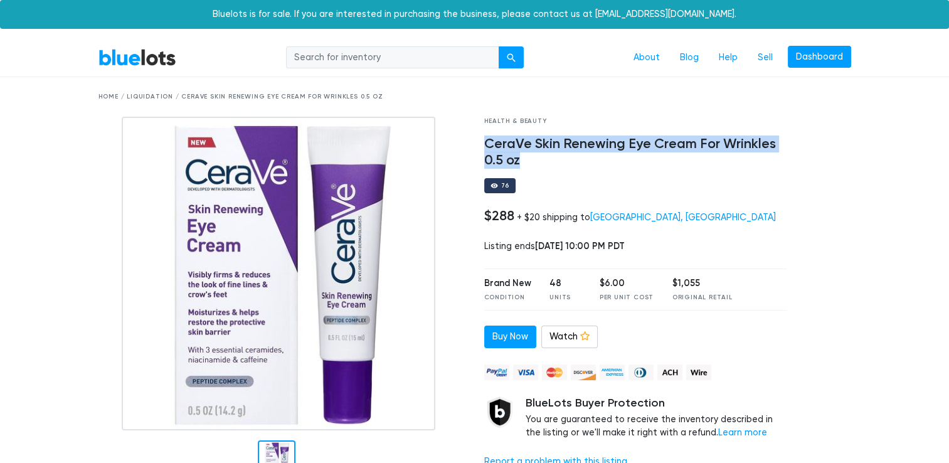
drag, startPoint x: 522, startPoint y: 159, endPoint x: 486, endPoint y: 135, distance: 43.8
click at [486, 135] on div "Health & Beauty CeraVe Skin Renewing Eye Cream For Wrinkles 0.5 oz 76 $288 + $2…" at bounding box center [636, 301] width 322 height 368
drag, startPoint x: 486, startPoint y: 135, endPoint x: 495, endPoint y: 144, distance: 13.3
copy h4 "CeraVe Skin Renewing Eye Cream For Wrinkles 0.5 oz"
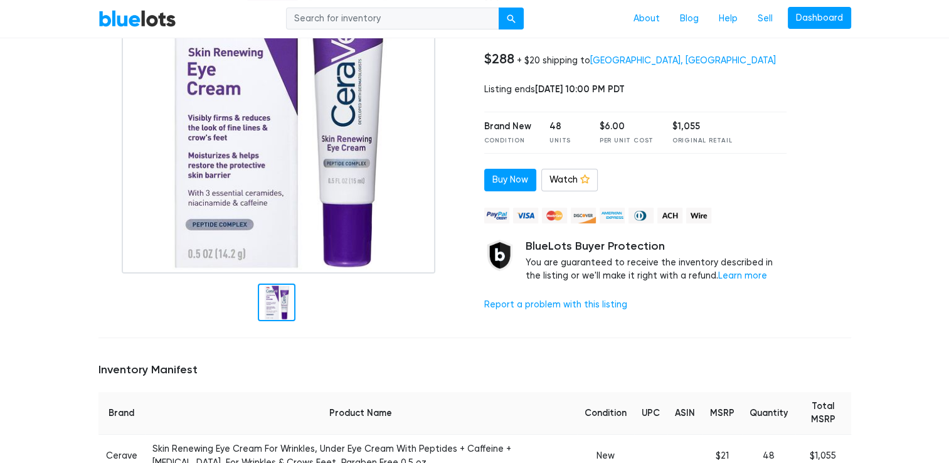
scroll to position [170, 0]
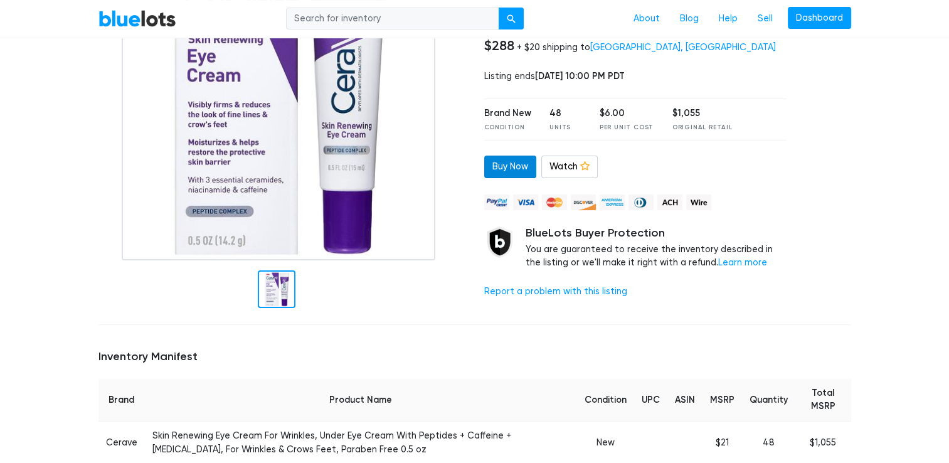
click at [512, 173] on link "Buy Now" at bounding box center [510, 167] width 52 height 23
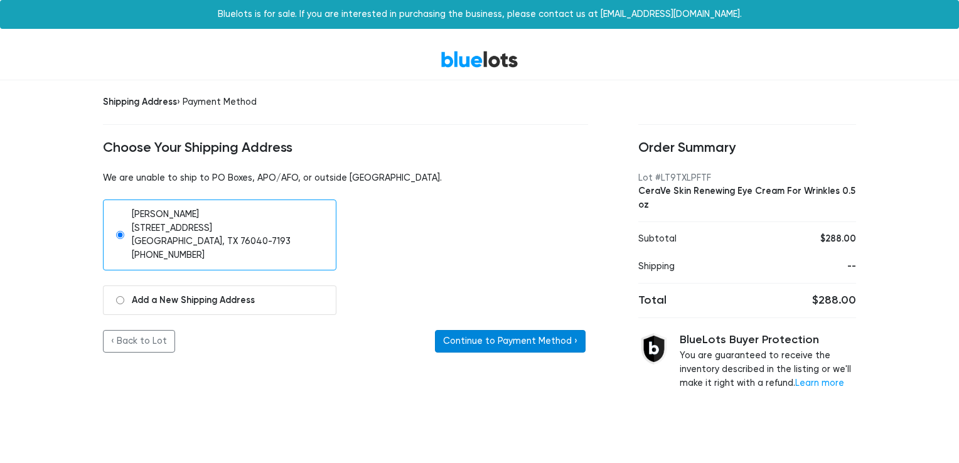
click at [527, 334] on button "Continue to Payment Method ›" at bounding box center [510, 341] width 151 height 23
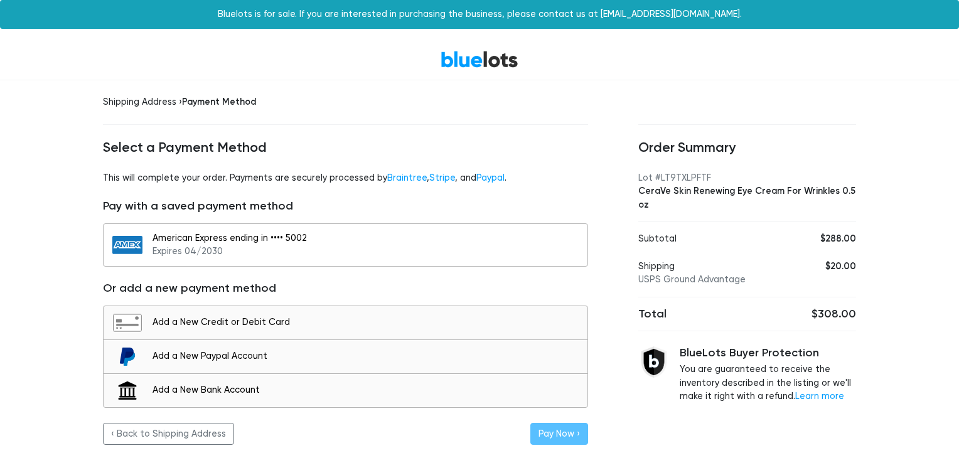
click at [525, 242] on div "American Express ending in •••• 5002 Expires 04/2030" at bounding box center [366, 244] width 428 height 27
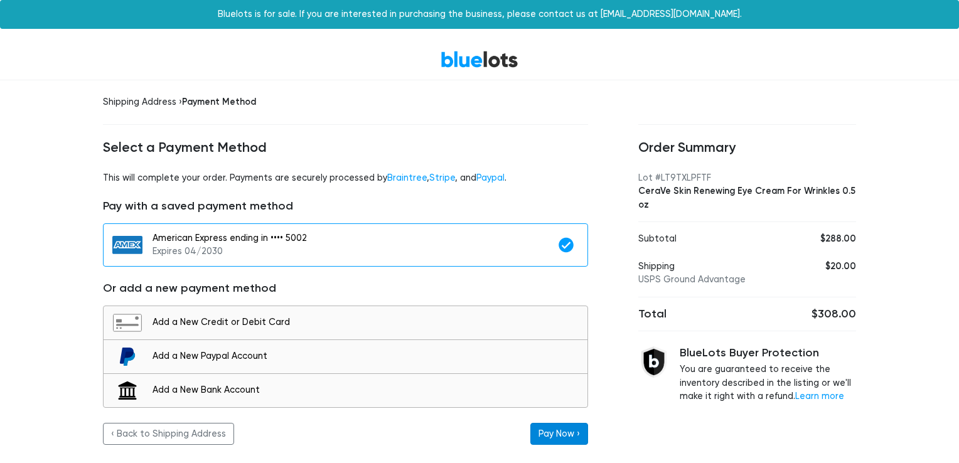
click at [565, 426] on button "Pay Now ›" at bounding box center [559, 434] width 58 height 23
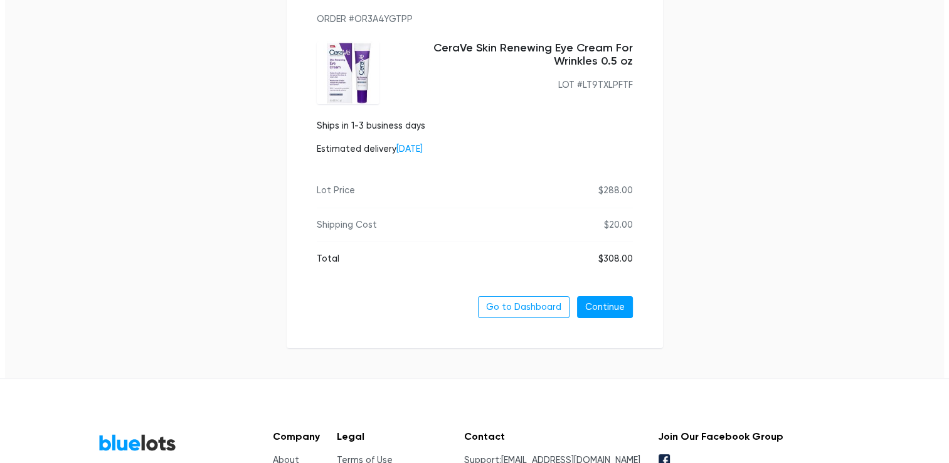
scroll to position [226, 0]
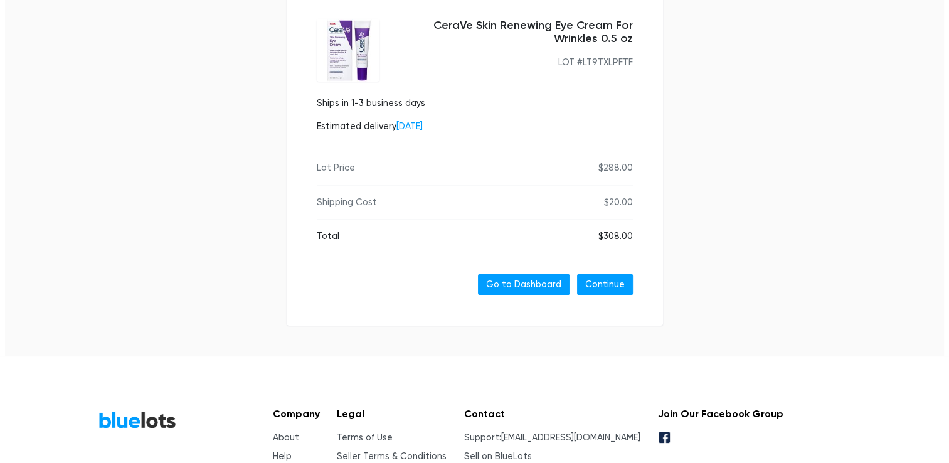
click at [519, 285] on link "Go to Dashboard" at bounding box center [524, 285] width 92 height 23
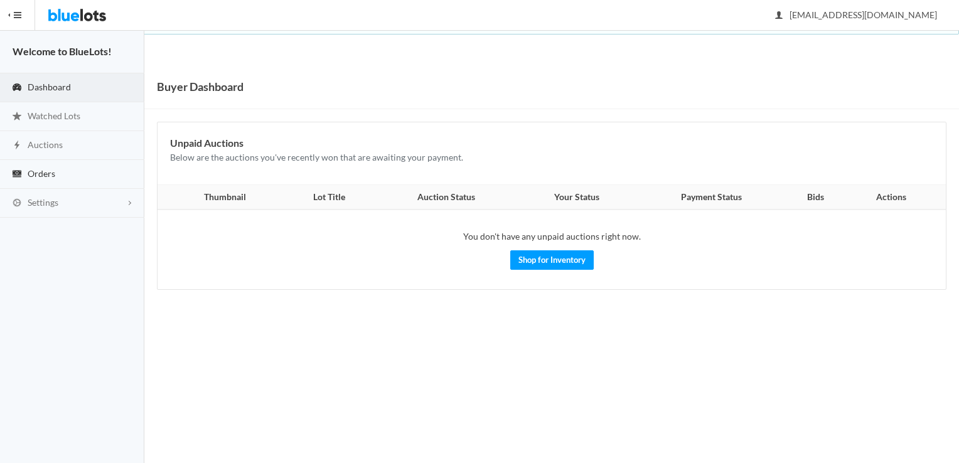
click at [90, 169] on link "Orders" at bounding box center [72, 174] width 144 height 29
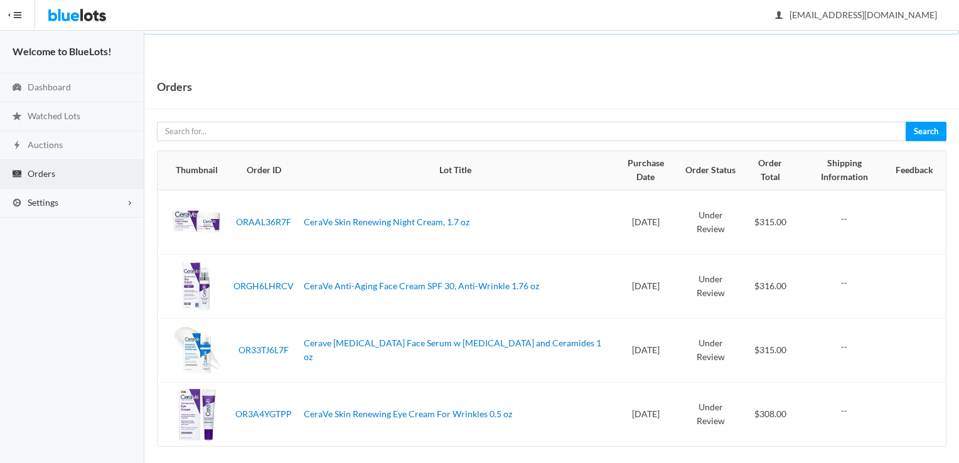
click at [118, 197] on link "Settings" at bounding box center [72, 203] width 144 height 29
click at [120, 227] on span "Incomplete" at bounding box center [106, 228] width 46 height 11
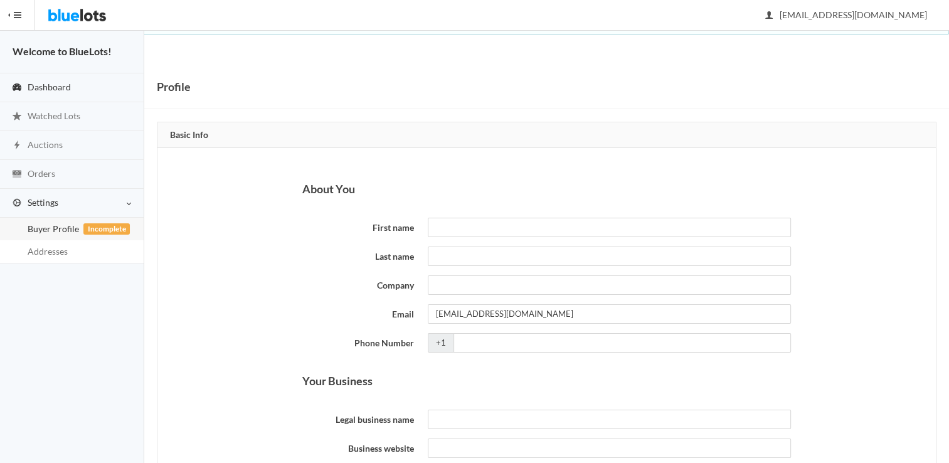
click at [92, 92] on link "Dashboard" at bounding box center [72, 87] width 144 height 29
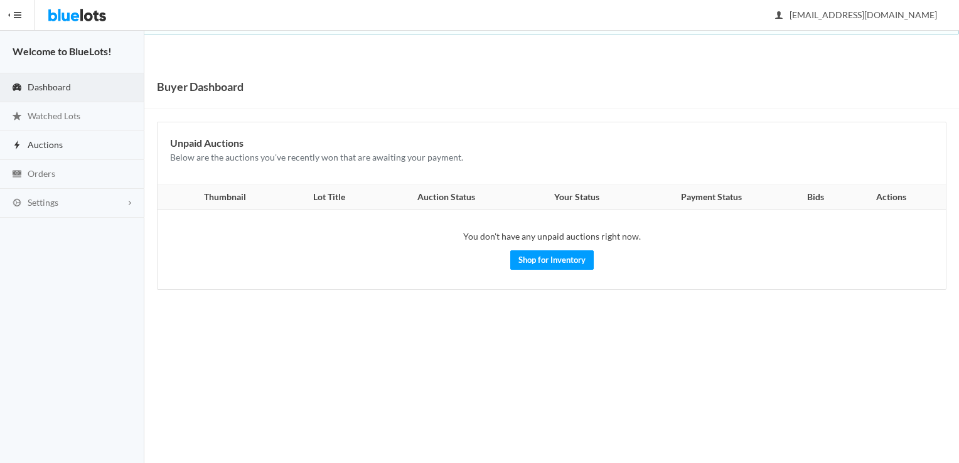
click at [70, 149] on link "Auctions" at bounding box center [72, 145] width 144 height 29
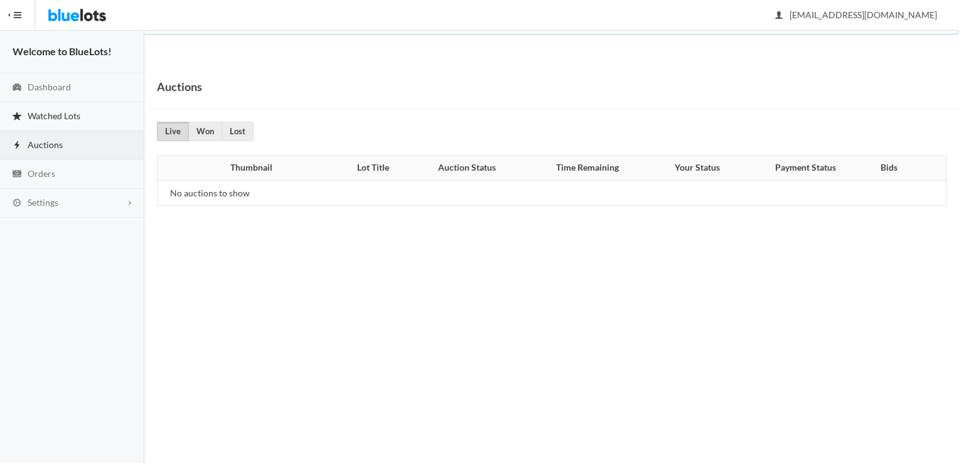
click at [72, 104] on link "Watched Lots" at bounding box center [72, 116] width 144 height 29
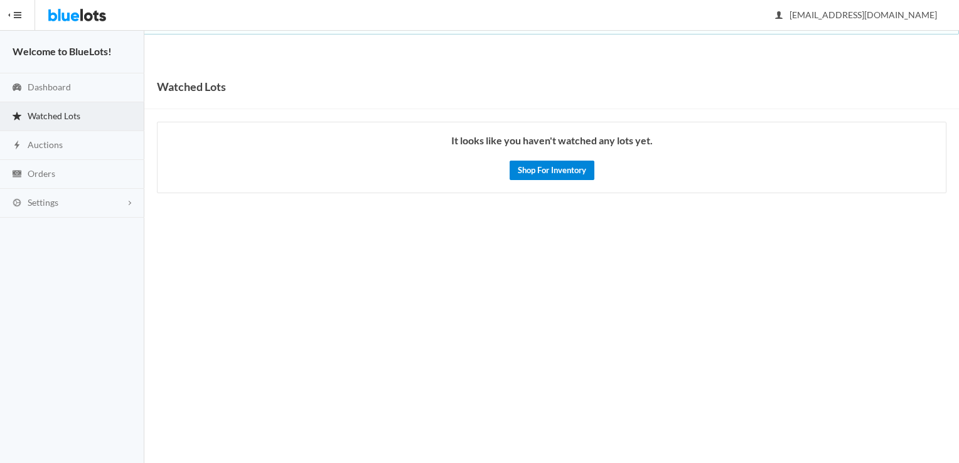
click at [561, 169] on link "Shop For Inventory" at bounding box center [551, 170] width 85 height 19
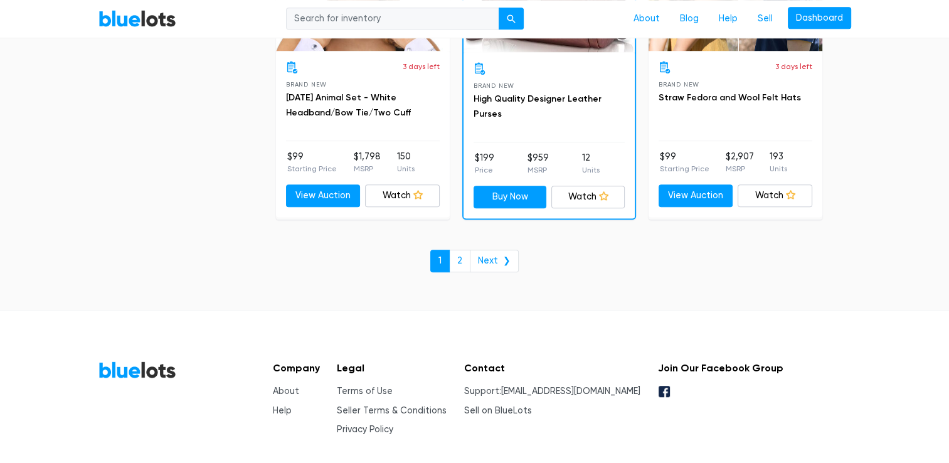
scroll to position [5478, 0]
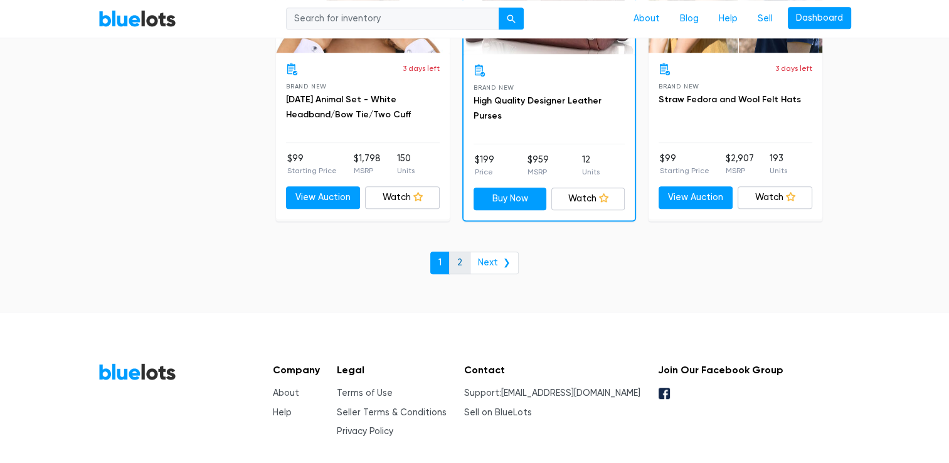
click at [469, 254] on link "2" at bounding box center [459, 263] width 21 height 23
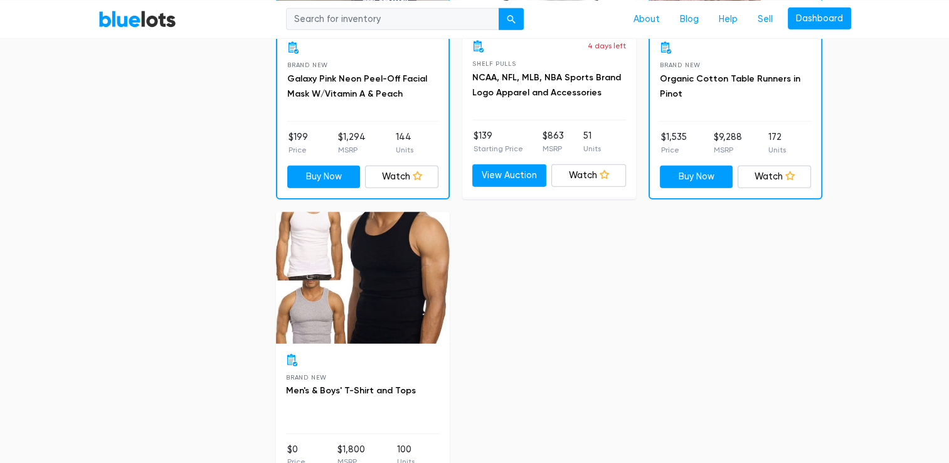
scroll to position [3839, 0]
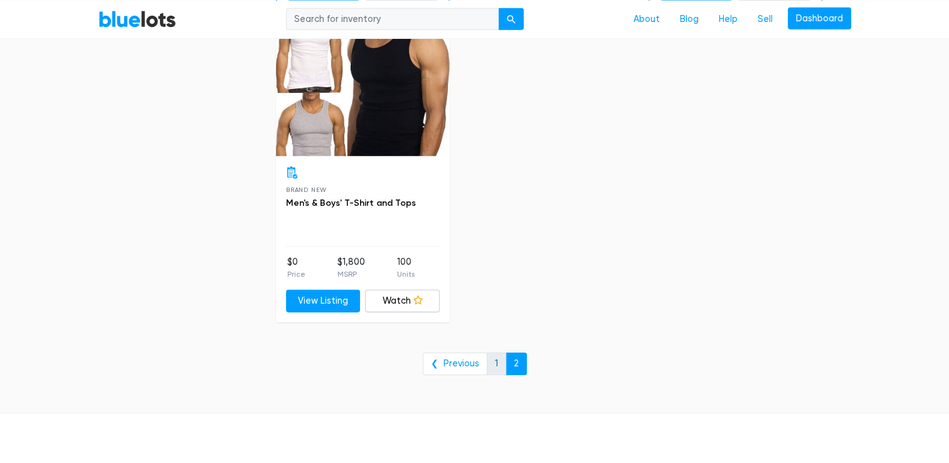
click at [492, 353] on link "1" at bounding box center [496, 364] width 19 height 23
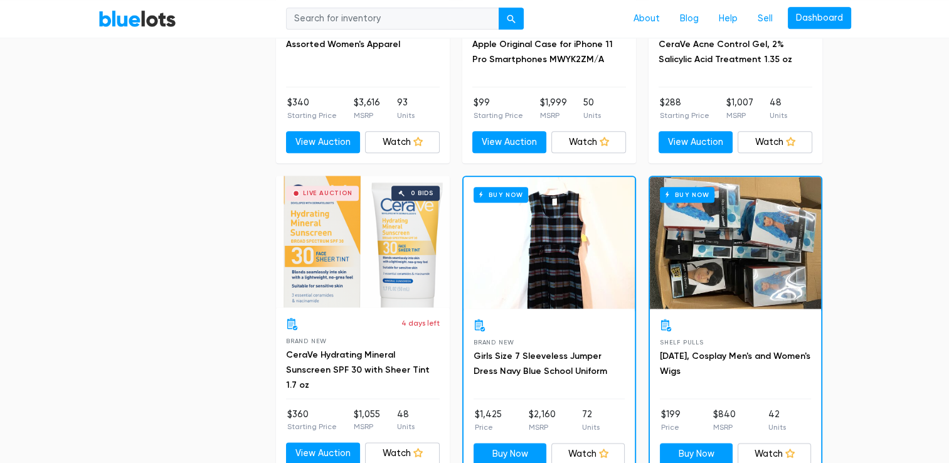
scroll to position [1526, 0]
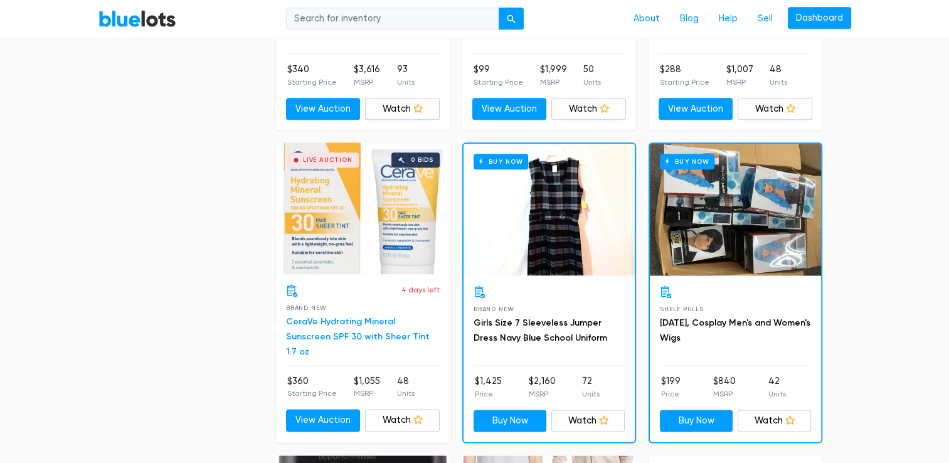
click at [409, 318] on link "CeraVe Hydrating Mineral Sunscreen SPF 30 with Sheer Tint 1.7 oz" at bounding box center [358, 336] width 144 height 41
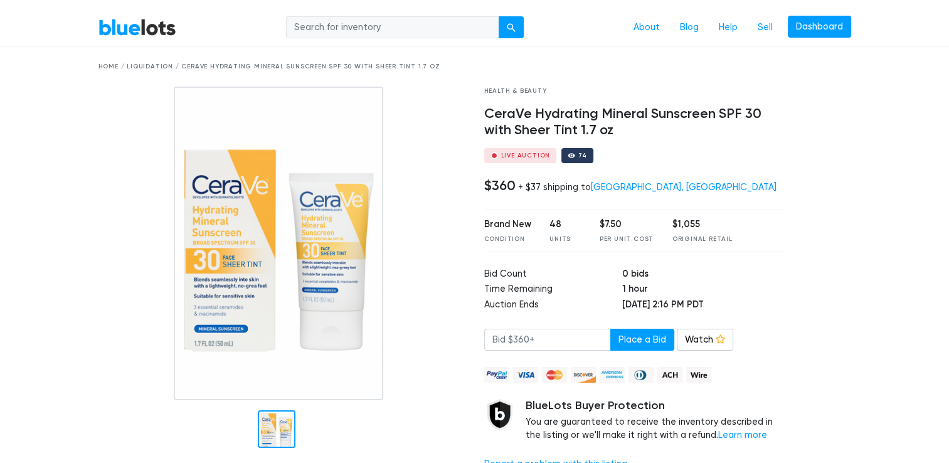
scroll to position [20, 0]
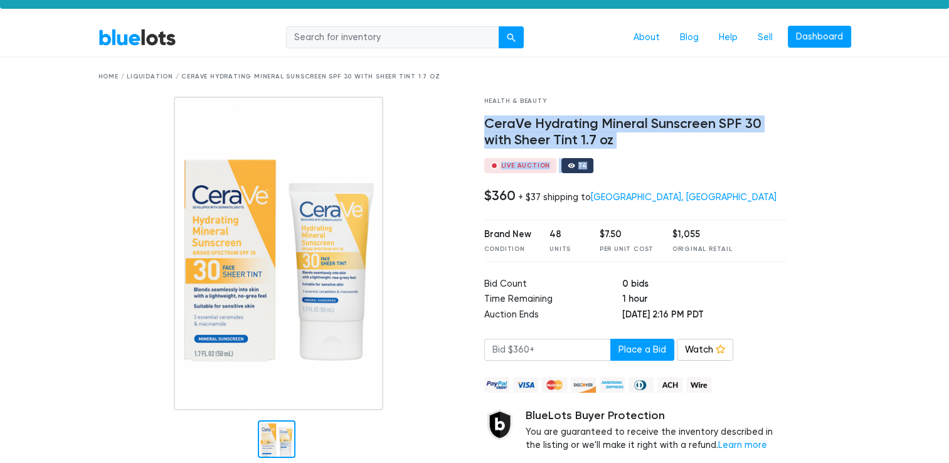
drag, startPoint x: 610, startPoint y: 149, endPoint x: 486, endPoint y: 114, distance: 129.1
click at [486, 114] on div "Health & Beauty CeraVe Hydrating Mineral Sunscreen SPF 30 with Sheer Tint 1.7 o…" at bounding box center [636, 294] width 322 height 395
copy div "CeraVe Hydrating Mineral Sunscreen SPF 30 with Sheer Tint 1.7 oz Live Auction 74"
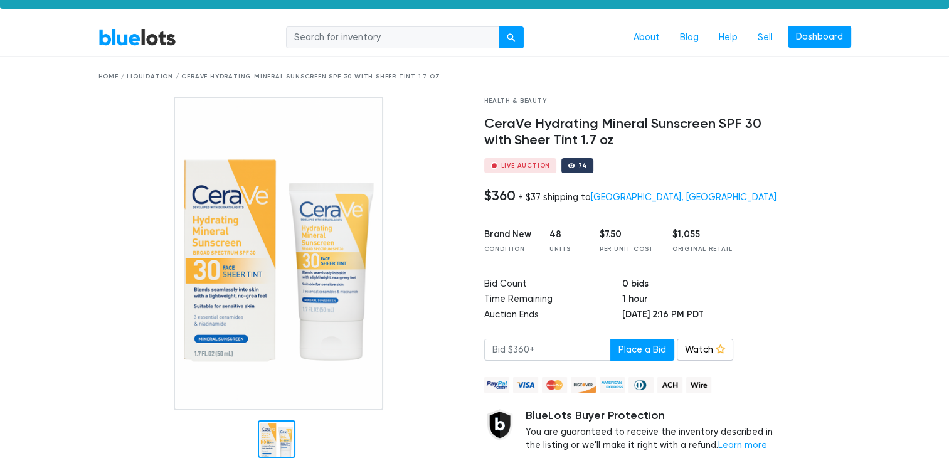
click at [593, 300] on td "Time Remaining" at bounding box center [553, 300] width 138 height 16
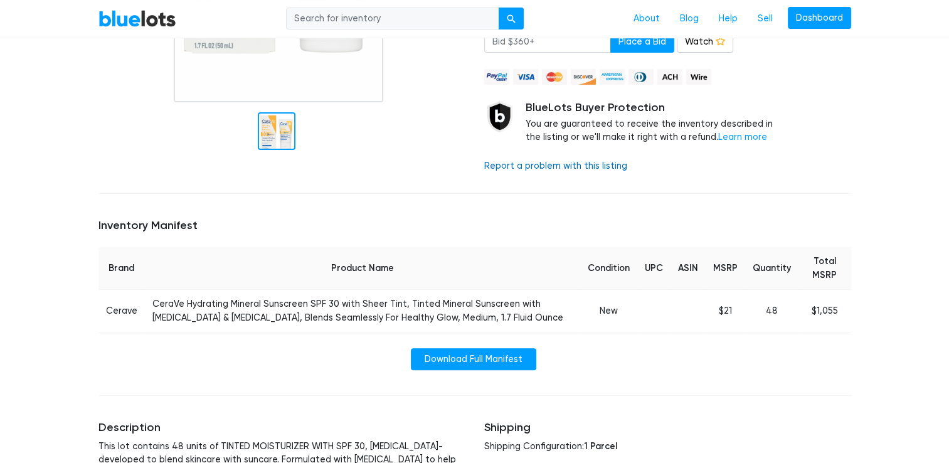
scroll to position [1, 0]
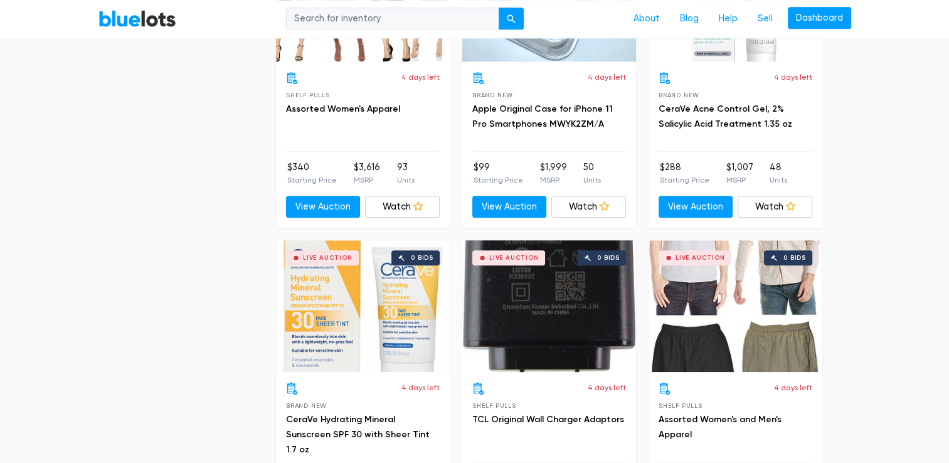
scroll to position [1091, 0]
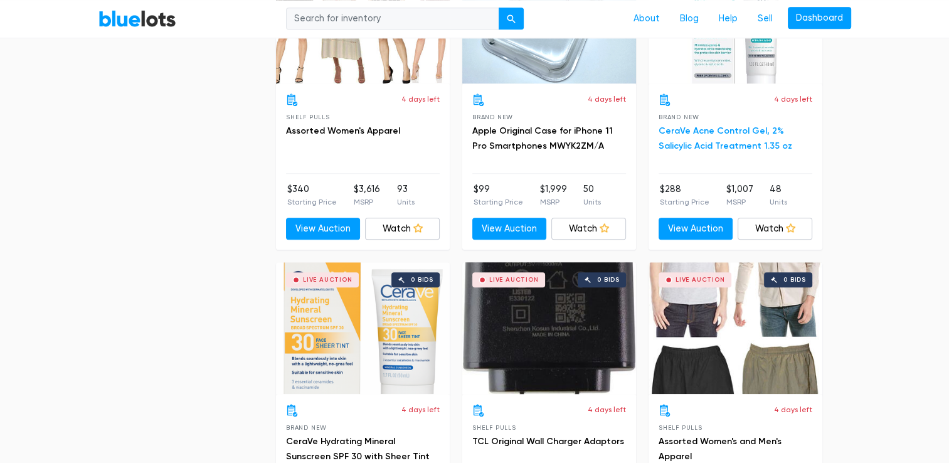
click at [756, 125] on link "CeraVe Acne Control Gel, 2% Salicylic Acid Treatment 1.35 oz" at bounding box center [726, 138] width 134 height 26
click at [165, 19] on link "BlueLots" at bounding box center [137, 18] width 78 height 18
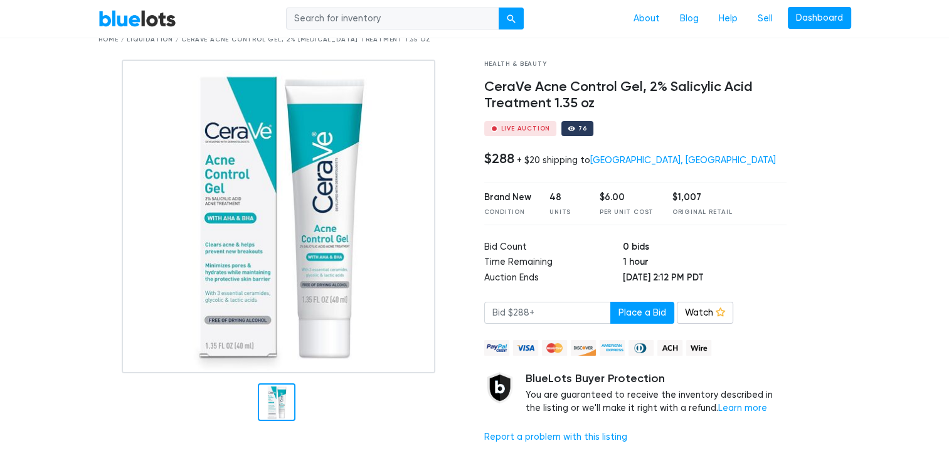
scroll to position [56, 0]
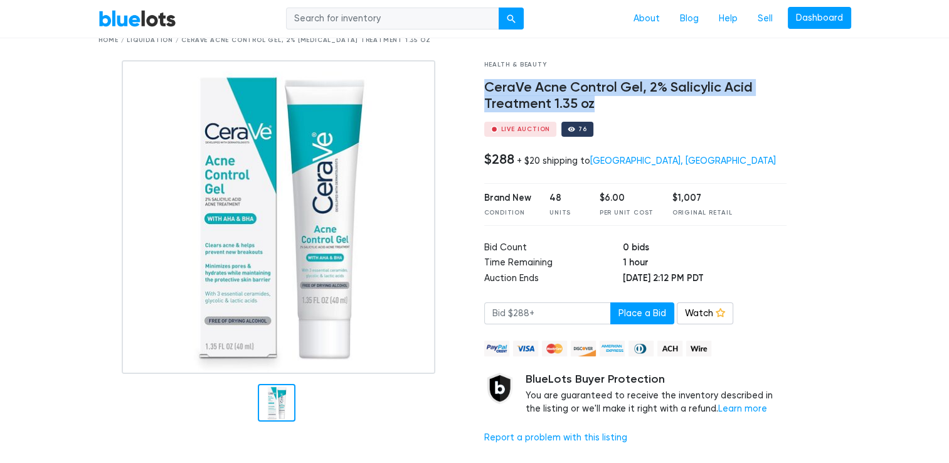
drag, startPoint x: 603, startPoint y: 107, endPoint x: 486, endPoint y: 82, distance: 119.4
click at [486, 82] on h4 "CeraVe Acne Control Gel, 2% Salicylic Acid Treatment 1.35 oz" at bounding box center [635, 96] width 303 height 33
drag, startPoint x: 486, startPoint y: 82, endPoint x: 627, endPoint y: 89, distance: 140.7
copy h4 "CeraVe Acne Control Gel, 2% Salicylic Acid Treatment 1.35 oz"
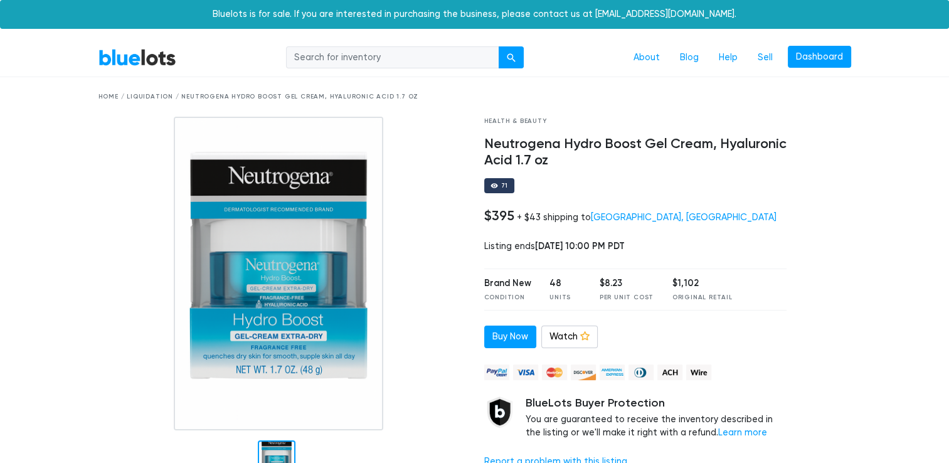
click at [146, 65] on link "BlueLots" at bounding box center [137, 57] width 78 height 18
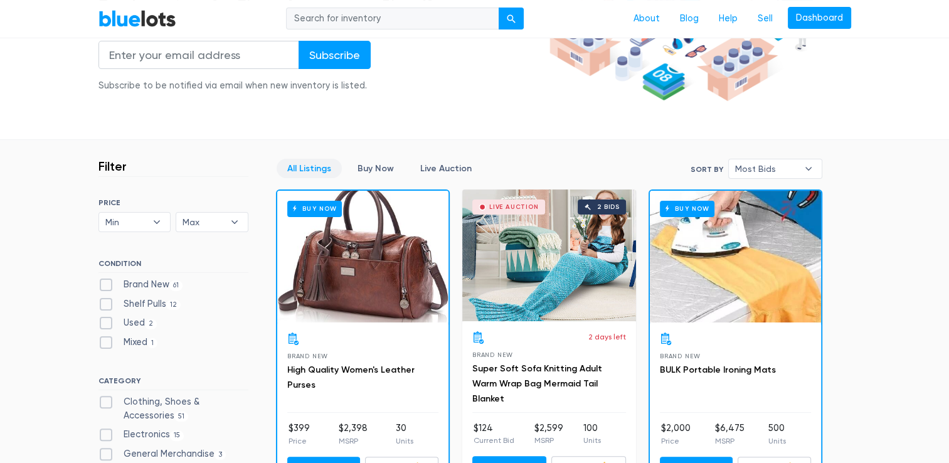
scroll to position [281, 0]
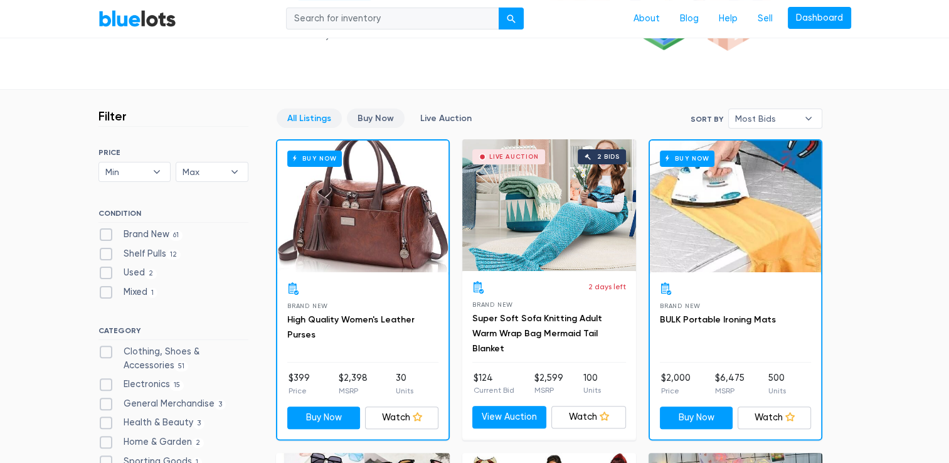
click at [380, 117] on link "Buy Now" at bounding box center [376, 118] width 58 height 19
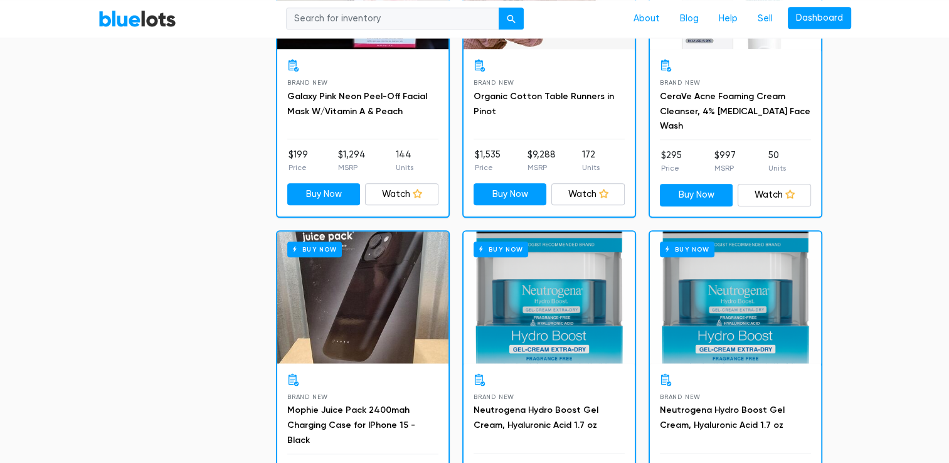
scroll to position [1445, 0]
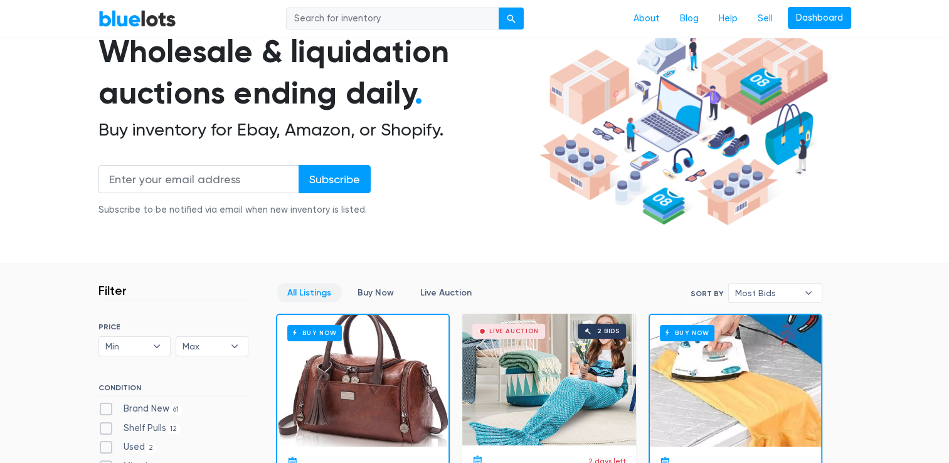
scroll to position [185, 0]
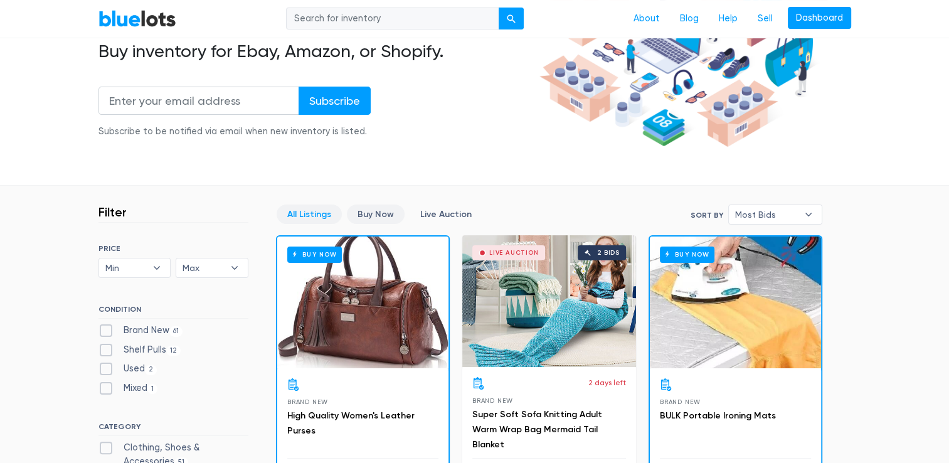
click at [370, 210] on link "Buy Now" at bounding box center [376, 214] width 58 height 19
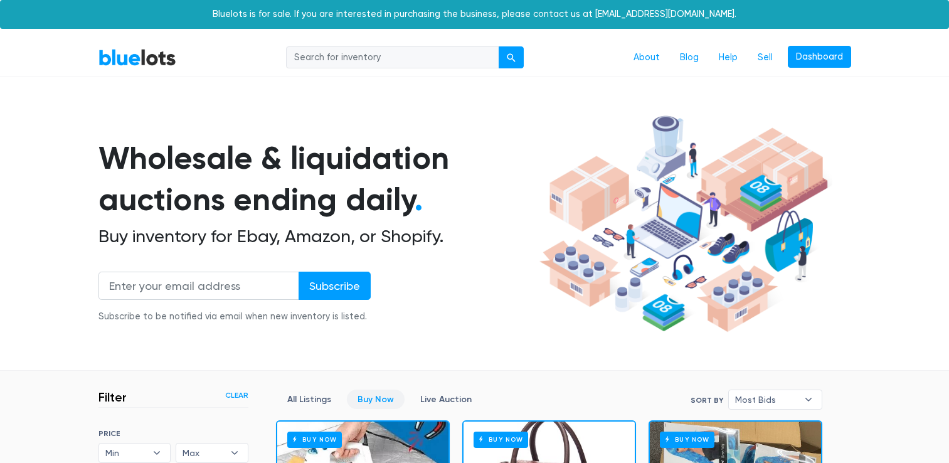
scroll to position [338, 0]
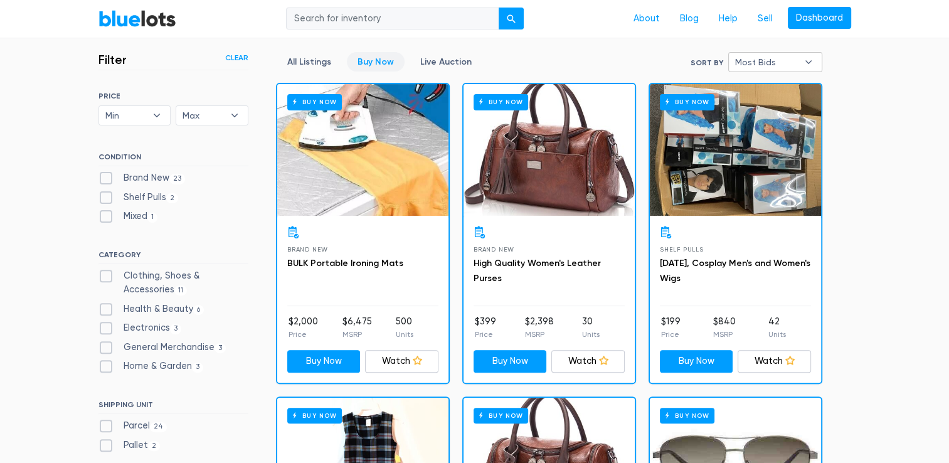
click at [759, 63] on span "Most Bids" at bounding box center [766, 62] width 63 height 19
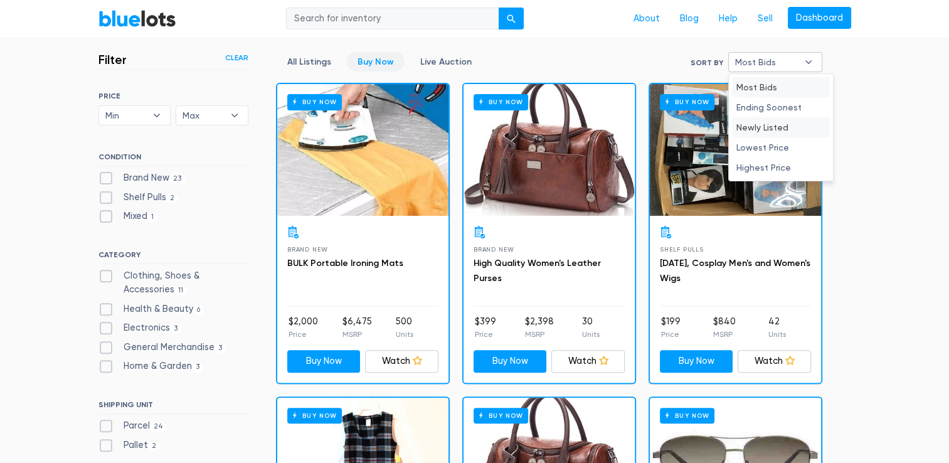
click at [755, 125] on li "Newly Listed" at bounding box center [781, 127] width 98 height 20
select select "newly_listed"
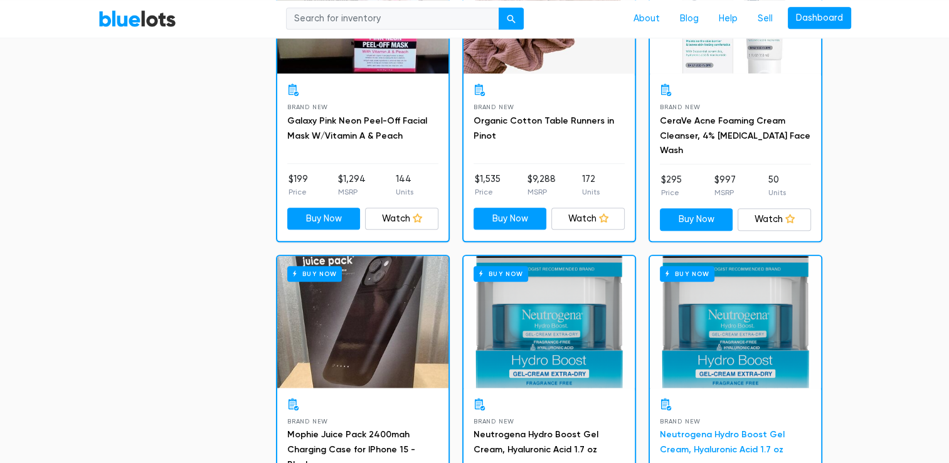
scroll to position [1372, 0]
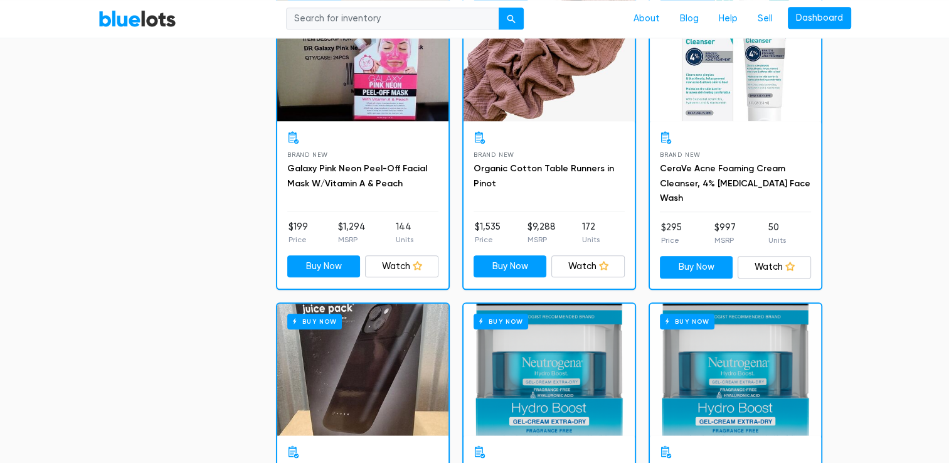
click at [708, 171] on h3 "CeraVe Acne Foaming Cream Cleanser, 4% [MEDICAL_DATA] Face Wash" at bounding box center [735, 183] width 151 height 45
click at [711, 177] on link "CeraVe Acne Foaming Cream Cleanser, 4% Benzoyl Peroxide Face Wash" at bounding box center [735, 183] width 151 height 41
click at [143, 19] on link "BlueLots" at bounding box center [137, 18] width 78 height 18
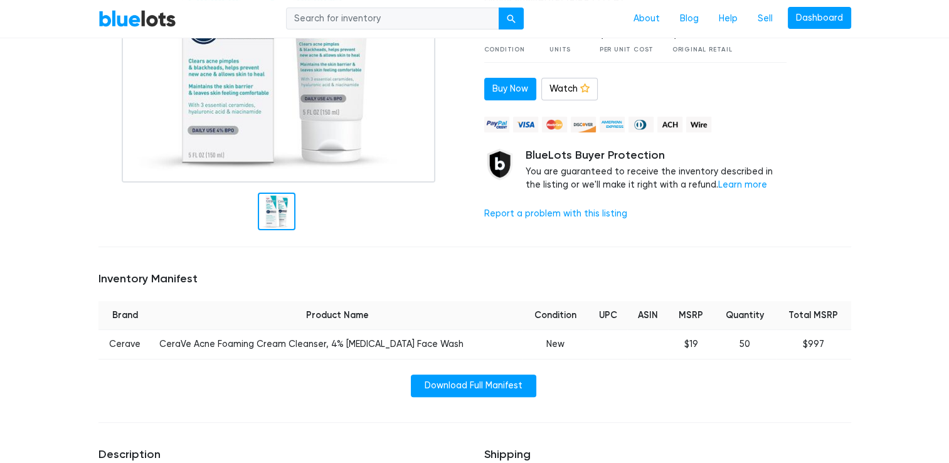
scroll to position [257, 0]
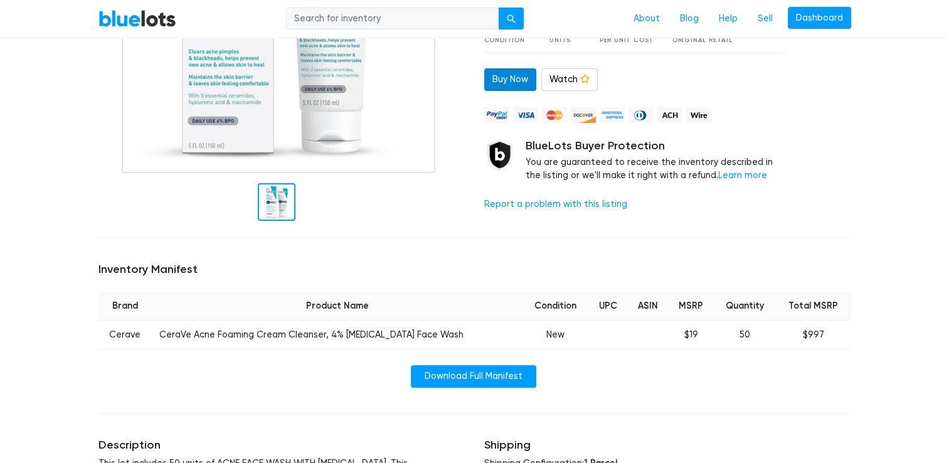
click at [509, 88] on link "Buy Now" at bounding box center [510, 79] width 52 height 23
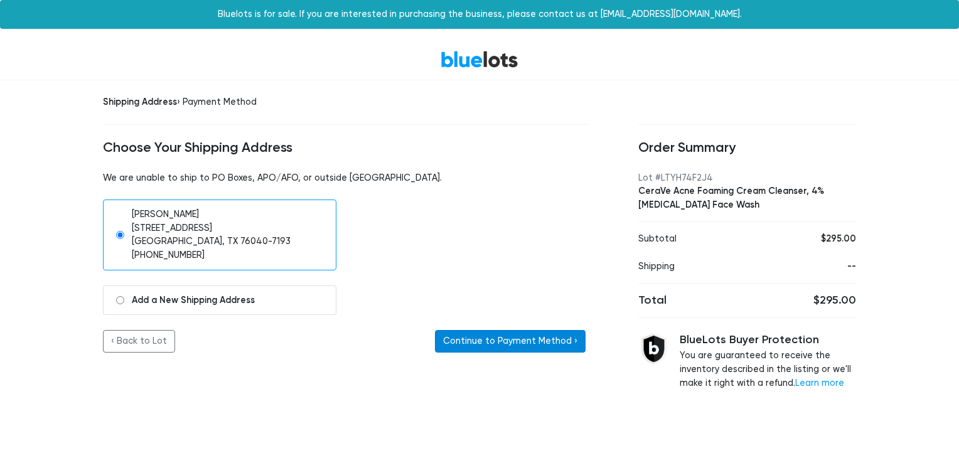
click at [497, 338] on button "Continue to Payment Method ›" at bounding box center [510, 341] width 151 height 23
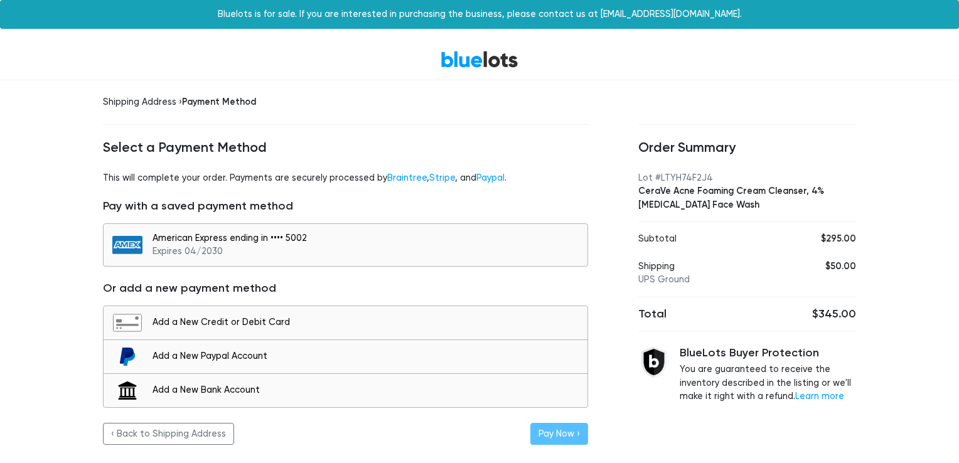
click at [334, 249] on div "American Express ending in •••• 5002 Expires 04/2030" at bounding box center [366, 244] width 428 height 27
click at [573, 428] on button "Pay Now ›" at bounding box center [559, 434] width 58 height 23
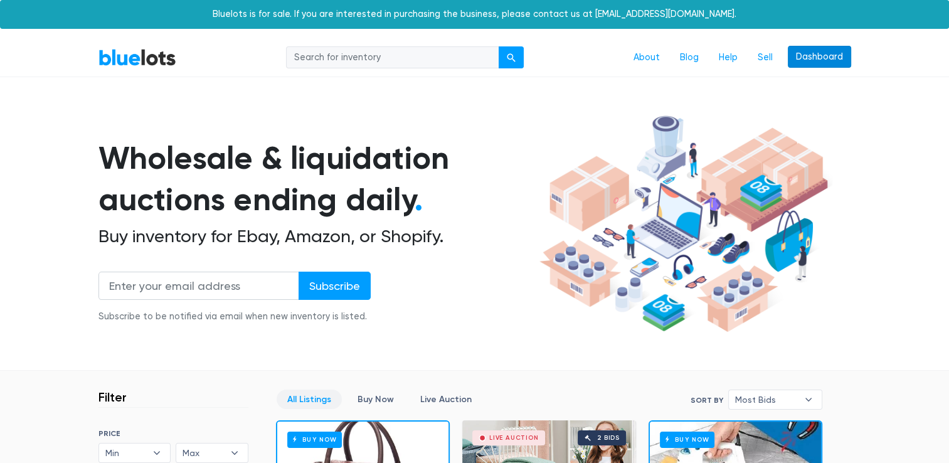
click at [836, 64] on link "Dashboard" at bounding box center [819, 57] width 63 height 23
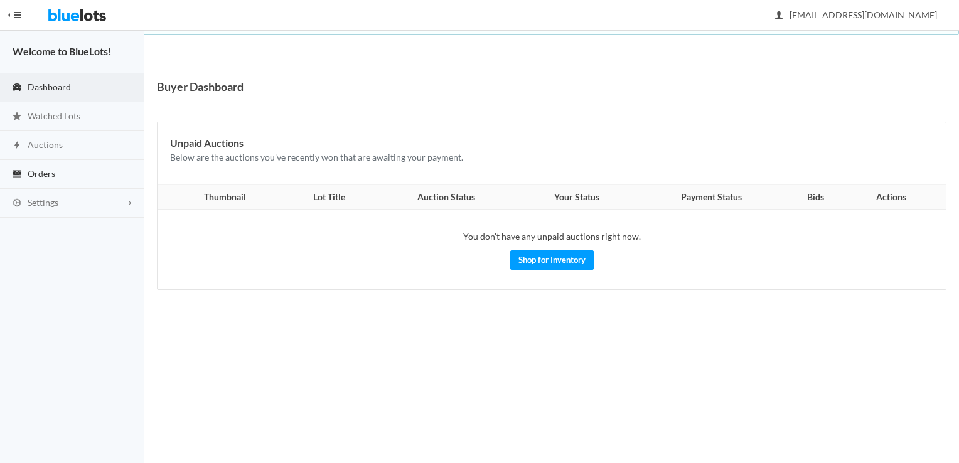
click at [45, 170] on span "Orders" at bounding box center [42, 173] width 28 height 11
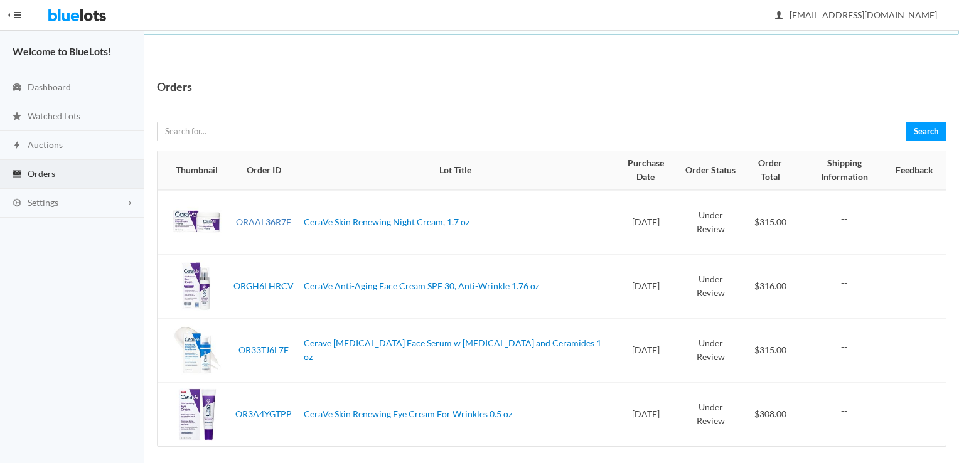
click at [260, 216] on link "ORAAL36R7F" at bounding box center [263, 221] width 55 height 11
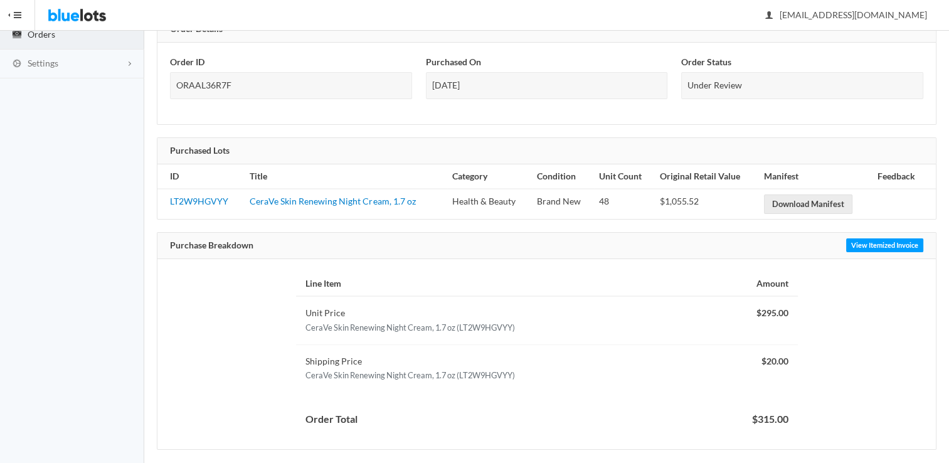
scroll to position [148, 0]
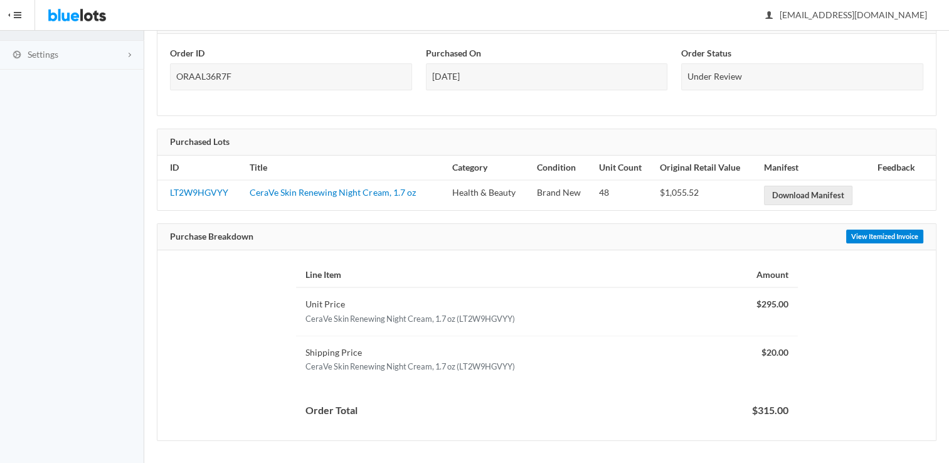
click at [888, 230] on link "View Itemized Invoice" at bounding box center [884, 237] width 77 height 14
click at [338, 192] on link "CeraVe Skin Renewing Night Cream, 1.7 oz" at bounding box center [333, 192] width 166 height 11
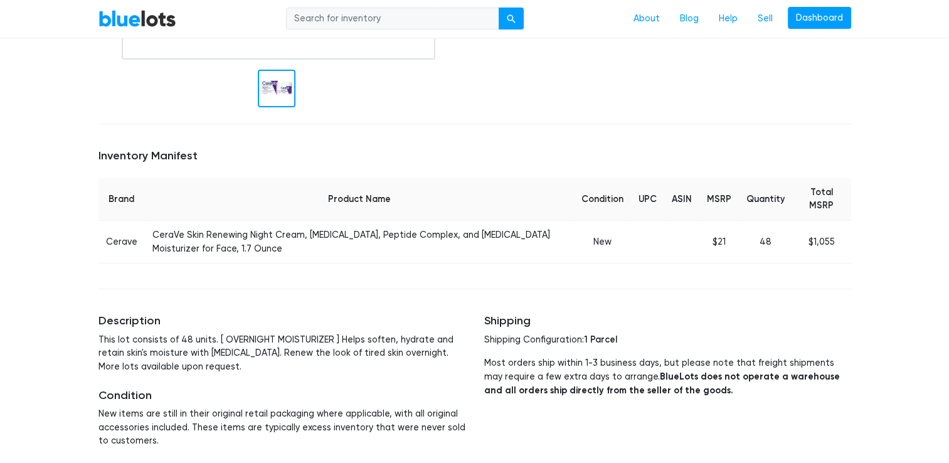
scroll to position [82, 0]
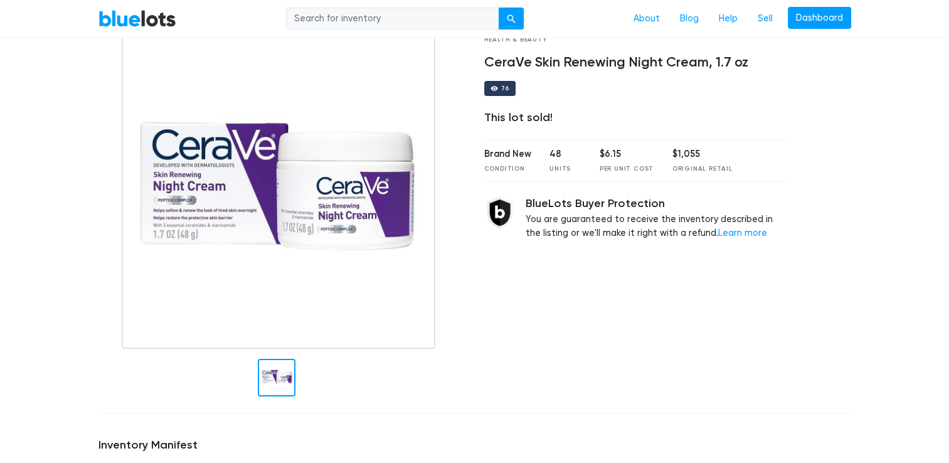
click at [565, 60] on h4 "CeraVe Skin Renewing Night Cream, 1.7 oz" at bounding box center [635, 63] width 303 height 16
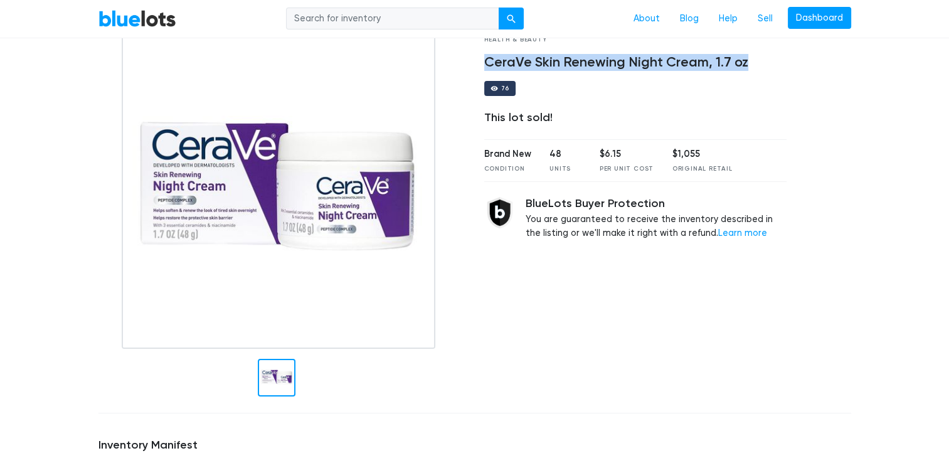
click at [565, 60] on h4 "CeraVe Skin Renewing Night Cream, 1.7 oz" at bounding box center [635, 63] width 303 height 16
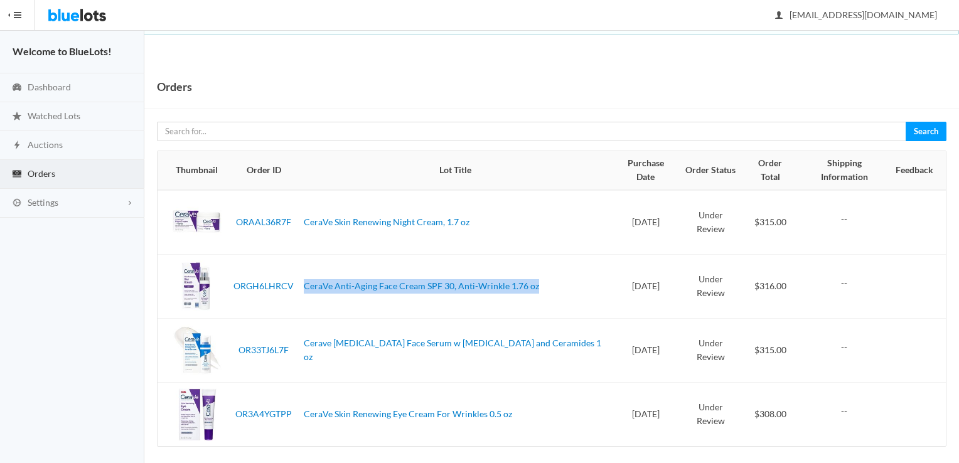
drag, startPoint x: 549, startPoint y: 275, endPoint x: 306, endPoint y: 268, distance: 242.9
click at [306, 268] on td "CeraVe Anti-Aging Face Cream SPF 30, Anti-Wrinkle 1.76 oz" at bounding box center [456, 286] width 314 height 64
drag, startPoint x: 306, startPoint y: 268, endPoint x: 322, endPoint y: 272, distance: 16.1
copy link "CeraVe Anti-Aging Face Cream SPF 30, Anti-Wrinkle 1.76 oz"
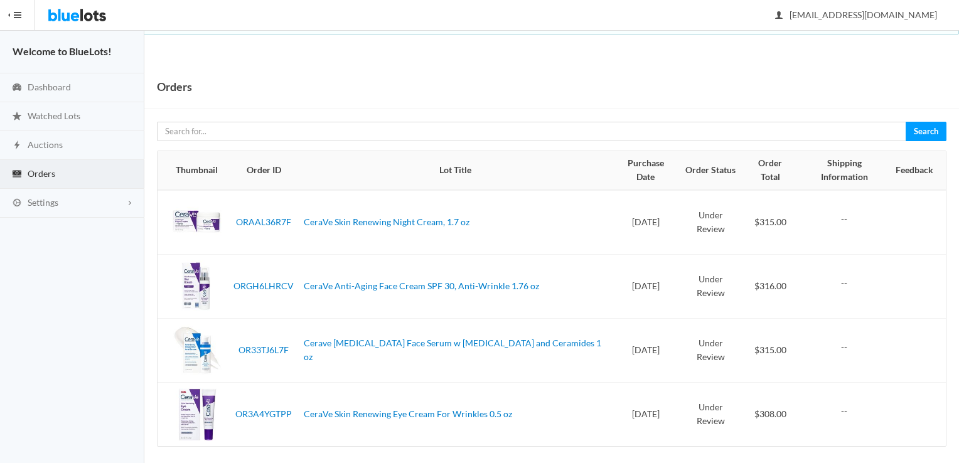
click at [516, 99] on div "Orders" at bounding box center [551, 87] width 814 height 45
